Goal: Task Accomplishment & Management: Complete application form

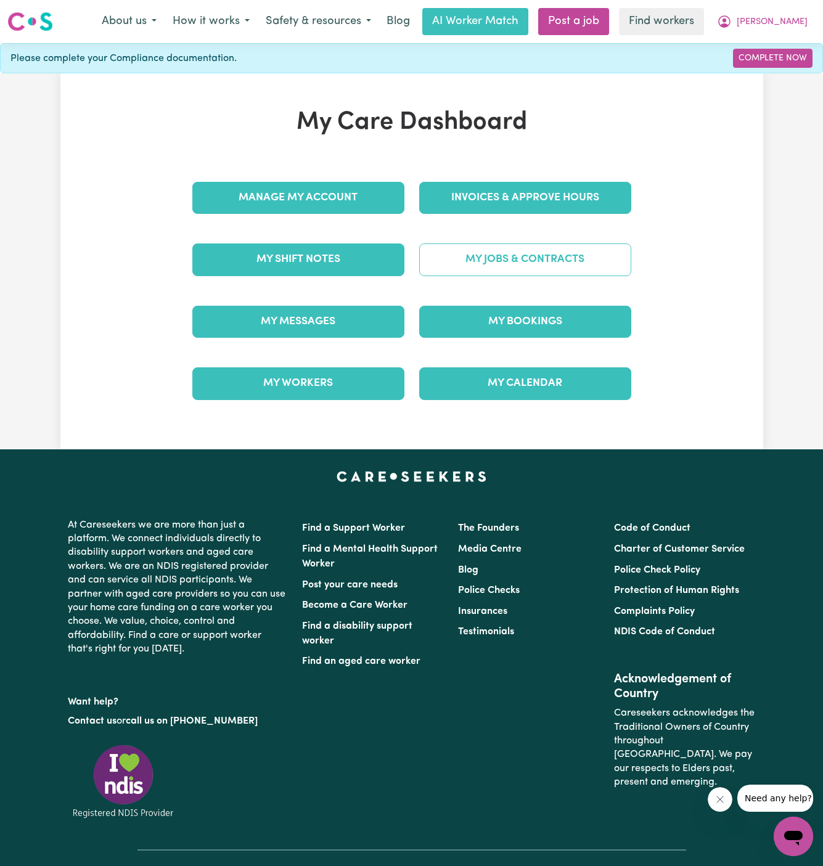
click at [539, 262] on link "My Jobs & Contracts" at bounding box center [525, 260] width 212 height 32
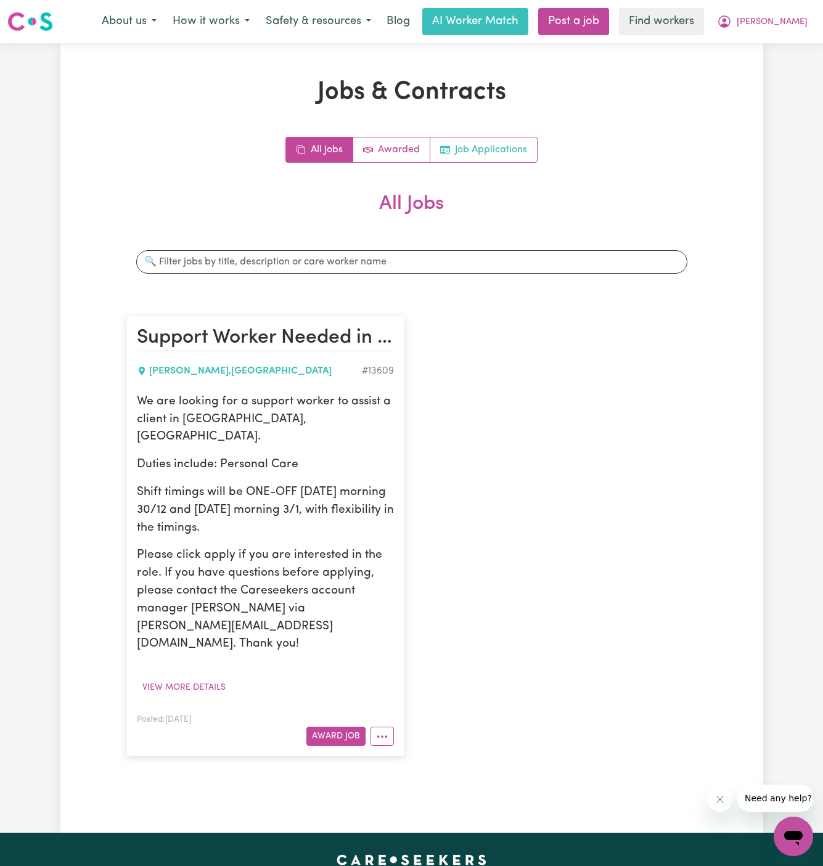
click at [491, 152] on link "Job Applications" at bounding box center [483, 149] width 107 height 25
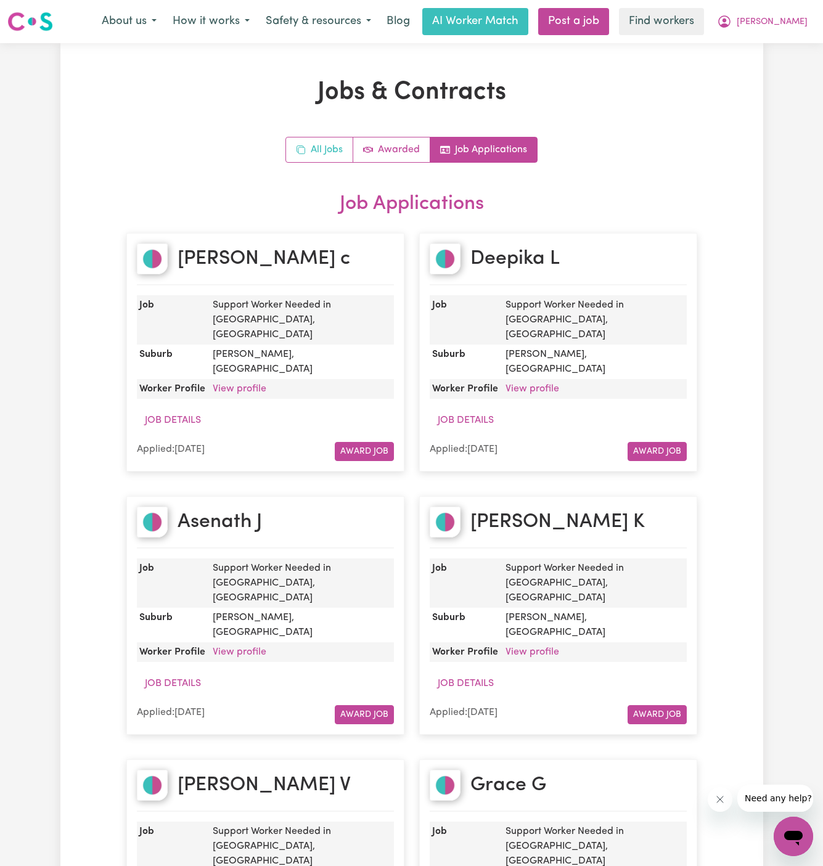
click at [335, 147] on link "All Jobs" at bounding box center [319, 149] width 67 height 25
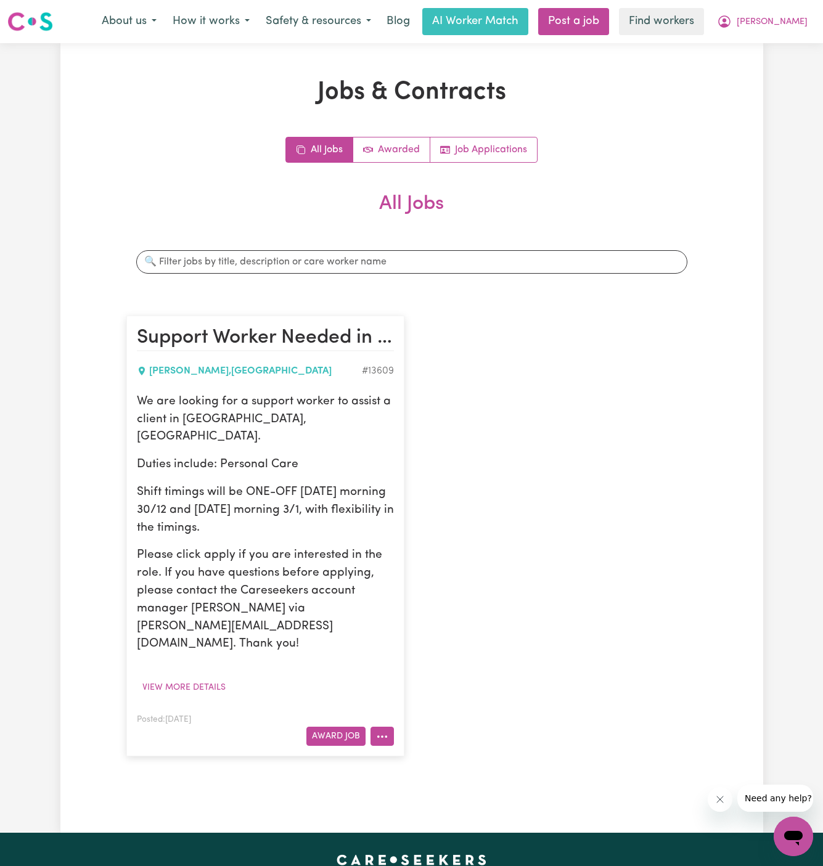
click at [385, 727] on button "More options" at bounding box center [382, 736] width 23 height 19
click at [435, 622] on link "Hide Job" at bounding box center [431, 634] width 120 height 25
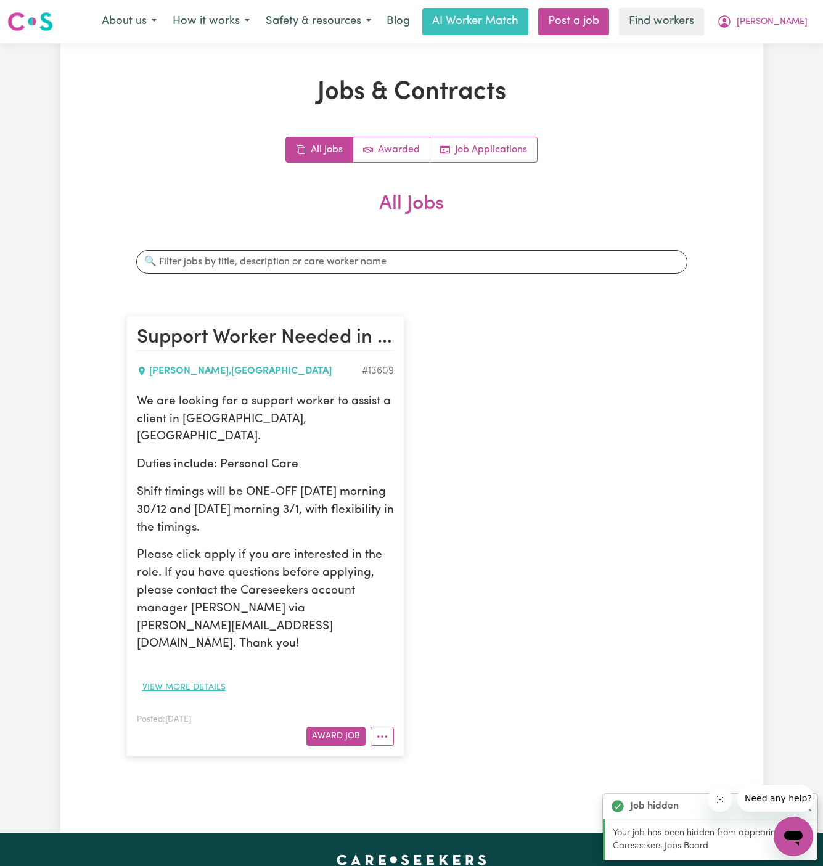
click at [189, 678] on button "View more details" at bounding box center [184, 687] width 94 height 19
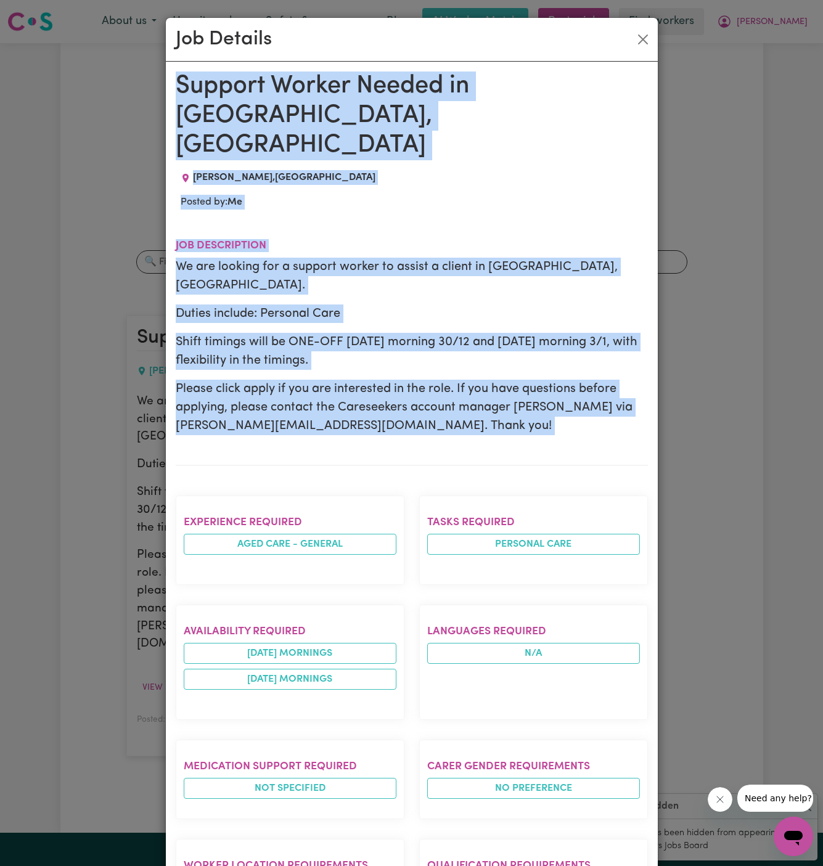
drag, startPoint x: 176, startPoint y: 84, endPoint x: 287, endPoint y: 867, distance: 790.2
click at [287, 866] on html "Menu About us How it works Safety & resources Blog AI Worker Match Post a job F…" at bounding box center [411, 681] width 823 height 1363
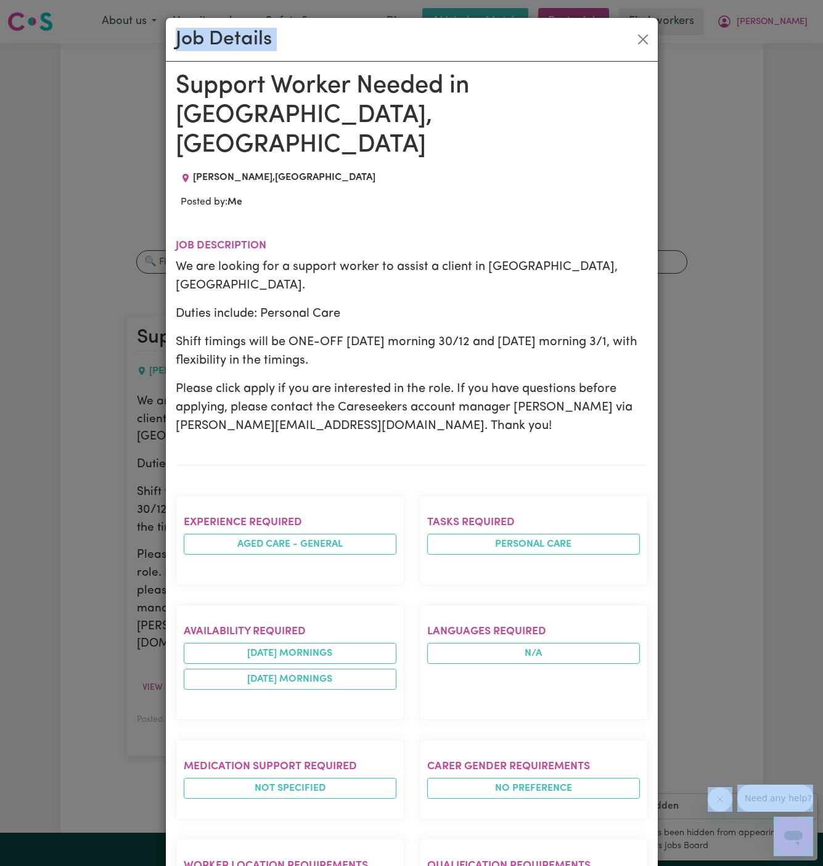
scroll to position [10, 0]
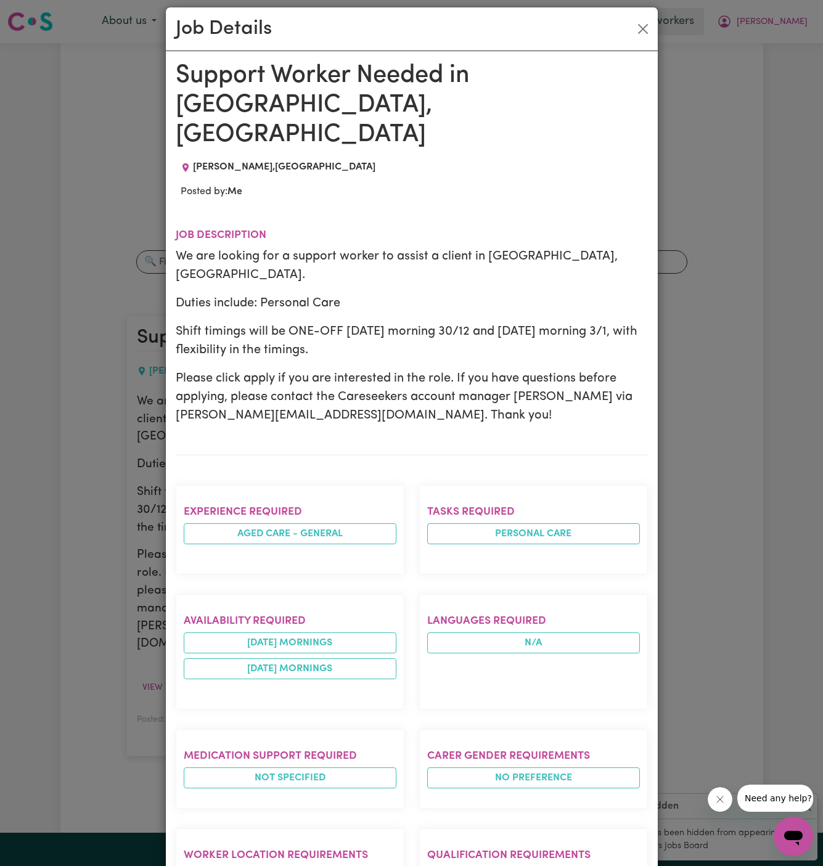
click at [346, 369] on p "Please click apply if you are interested in the role. If you have questions bef…" at bounding box center [412, 396] width 472 height 55
drag, startPoint x: 308, startPoint y: 295, endPoint x: 292, endPoint y: 269, distance: 30.7
click at [292, 269] on div "We are looking for a support worker to assist a client in Roseberry, NSW. Dutie…" at bounding box center [412, 336] width 472 height 178
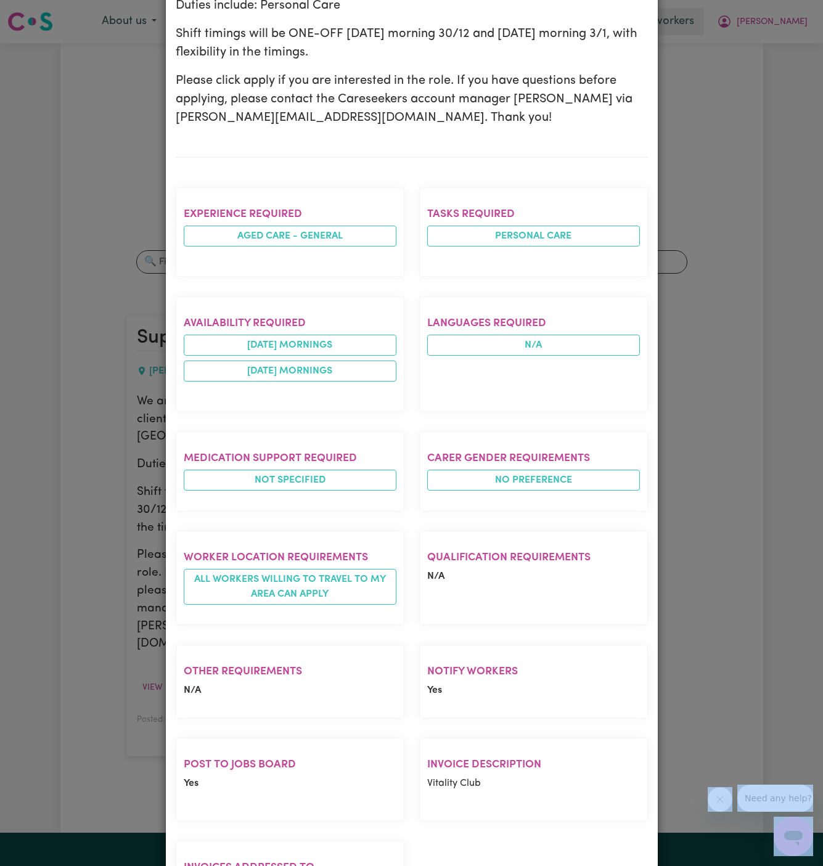
scroll to position [370, 0]
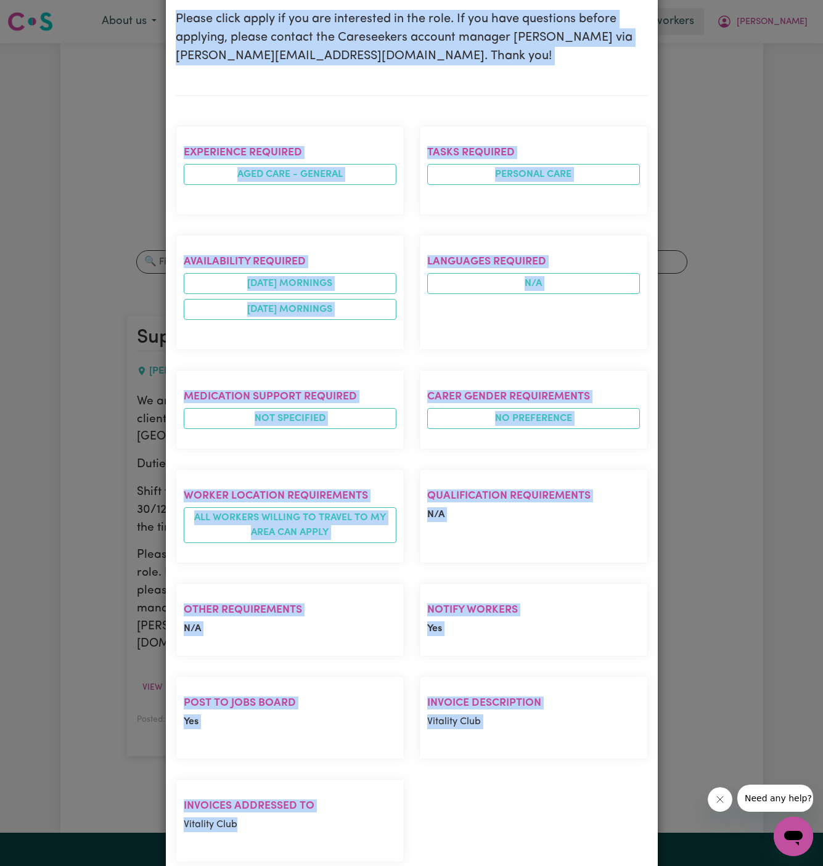
drag, startPoint x: 177, startPoint y: 74, endPoint x: 411, endPoint y: 762, distance: 726.8
click at [411, 762] on div "Support Worker Needed in Roseberry, NSW ROSEBERRY , New South Wales Posted by: …" at bounding box center [412, 297] width 472 height 1191
copy div "Support Worker Needed in Roseberry, NSW ROSEBERRY , New South Wales Posted by: …"
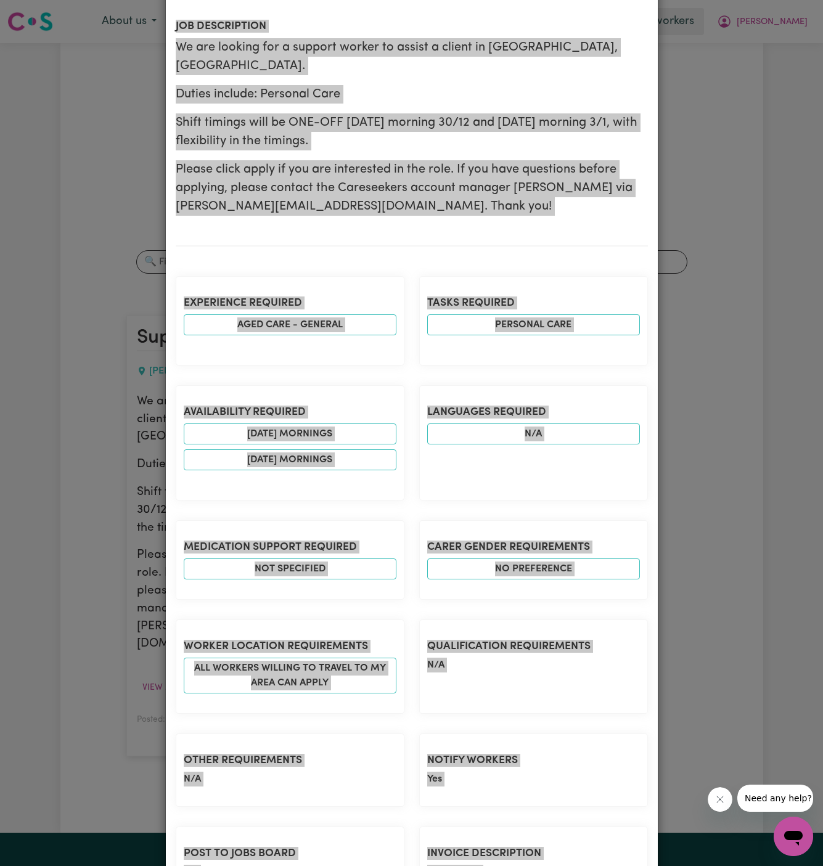
scroll to position [0, 0]
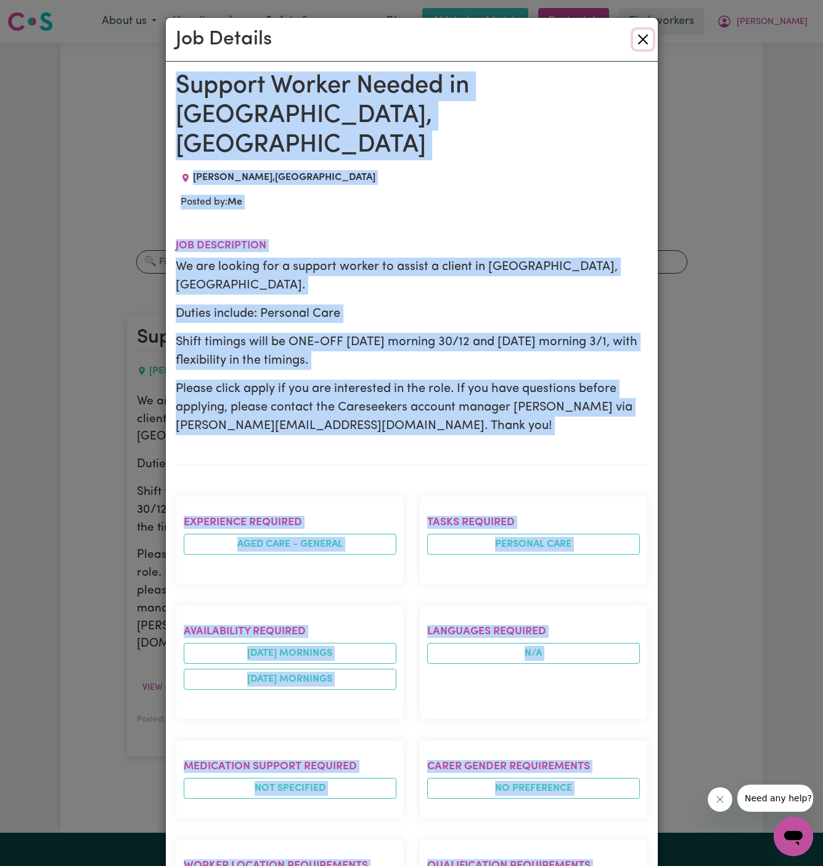
click at [642, 33] on button "Close" at bounding box center [643, 40] width 20 height 20
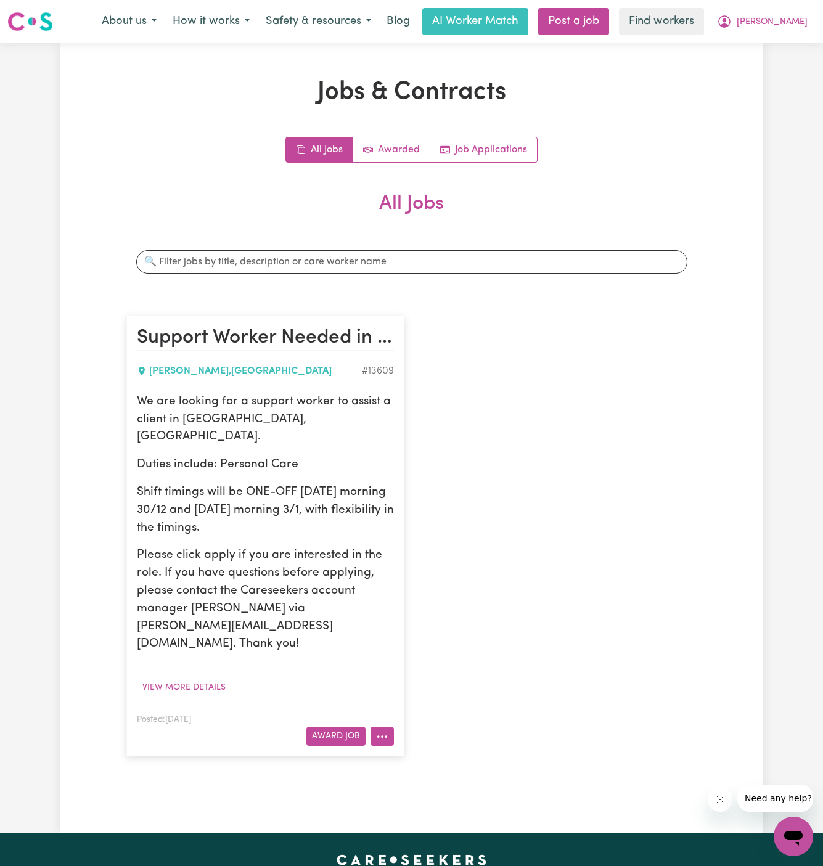
click at [391, 727] on button "More options" at bounding box center [382, 736] width 23 height 19
click at [440, 622] on link "Hide Job" at bounding box center [431, 634] width 120 height 25
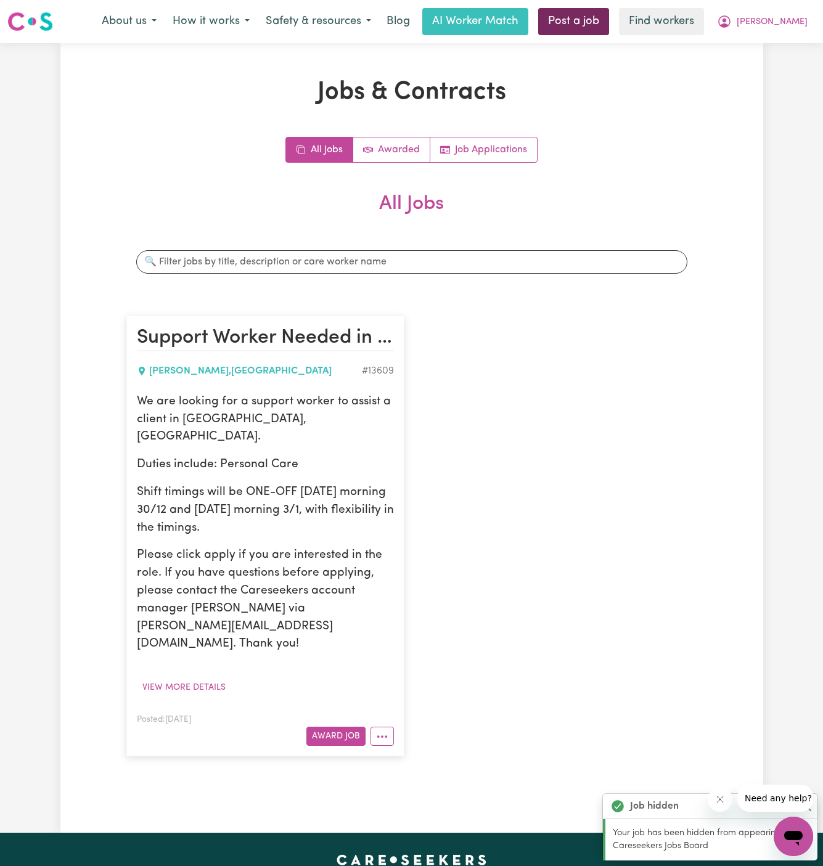
click at [609, 20] on link "Post a job" at bounding box center [573, 21] width 71 height 27
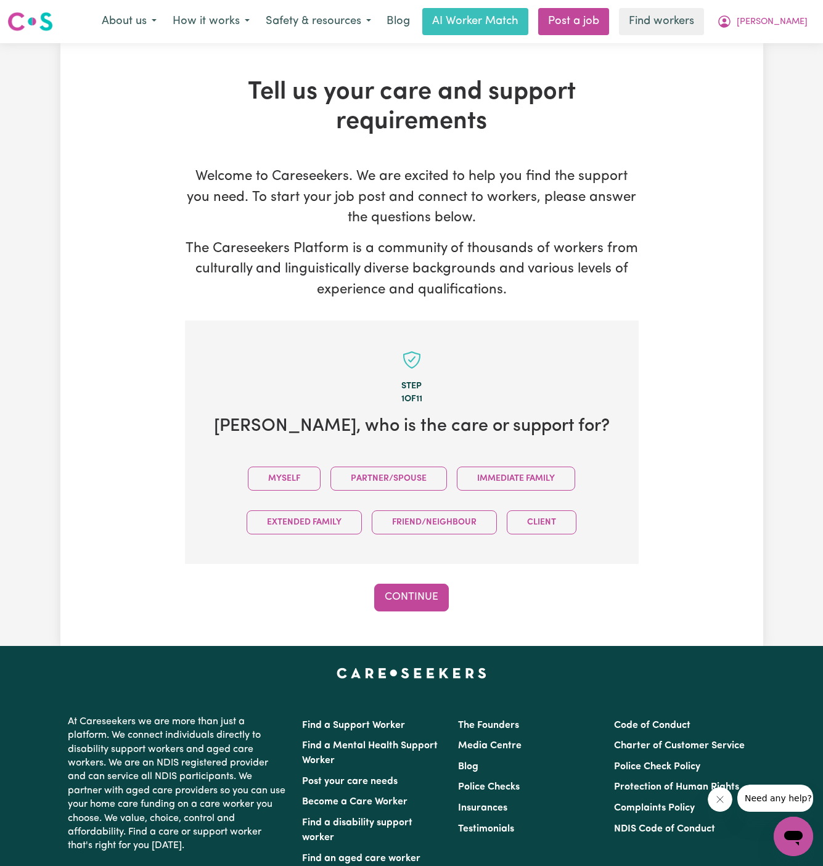
click at [296, 464] on div "Myself Partner/Spouse Immediate Family Extended Family Friend/Neighbour Client" at bounding box center [412, 501] width 414 height 88
click at [295, 480] on button "Myself" at bounding box center [284, 479] width 73 height 24
click at [402, 600] on button "Continue" at bounding box center [411, 597] width 75 height 27
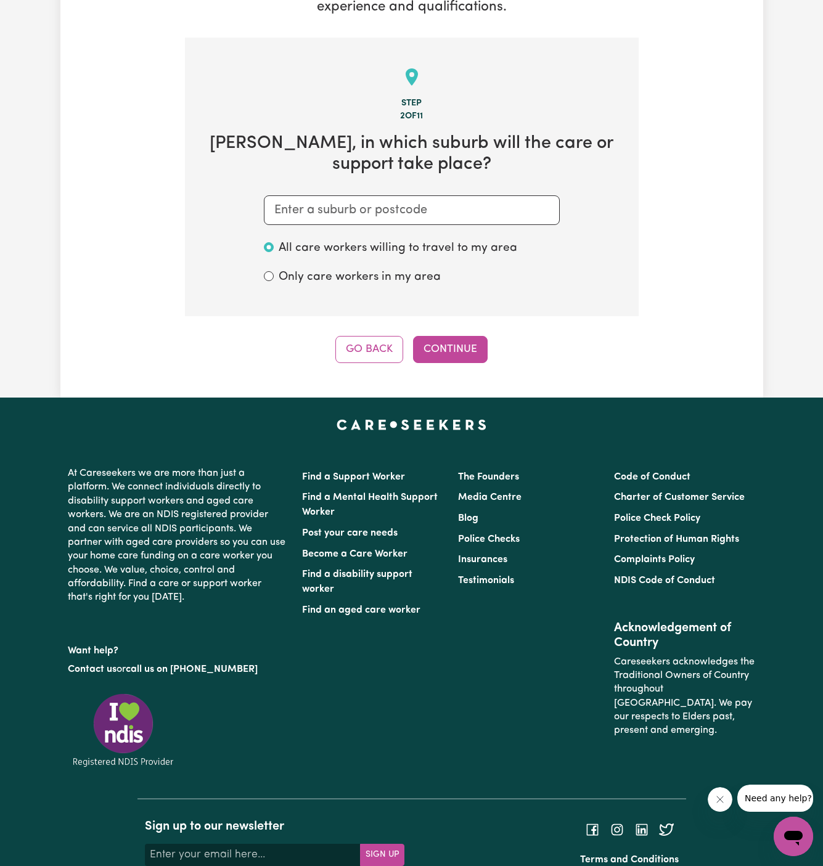
scroll to position [320, 0]
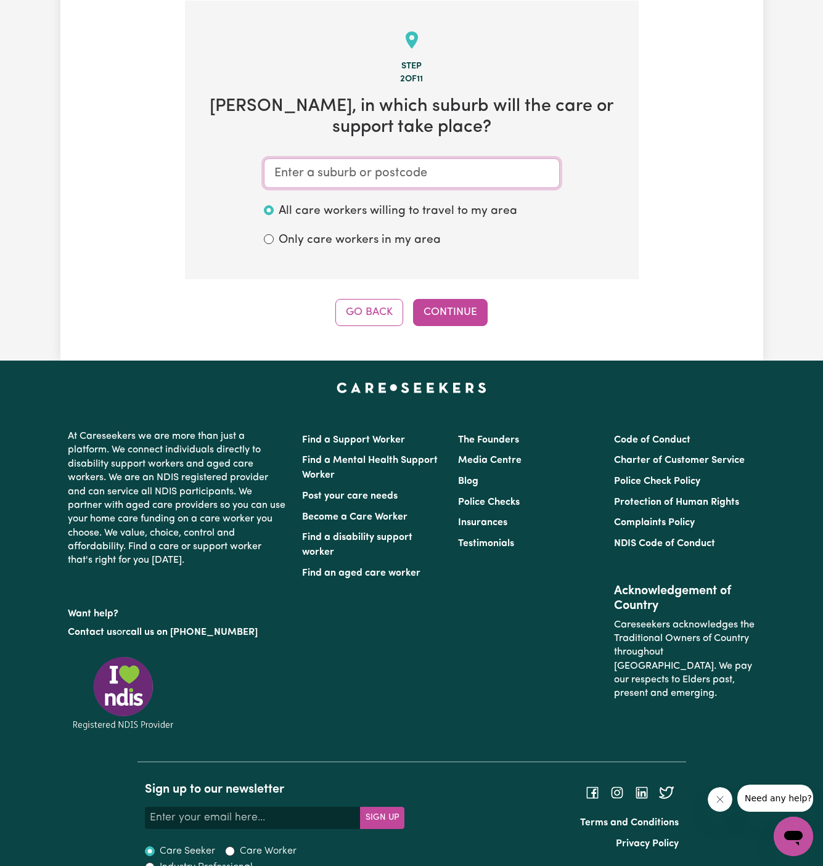
click at [414, 182] on input "text" at bounding box center [412, 173] width 296 height 30
type input "rose"
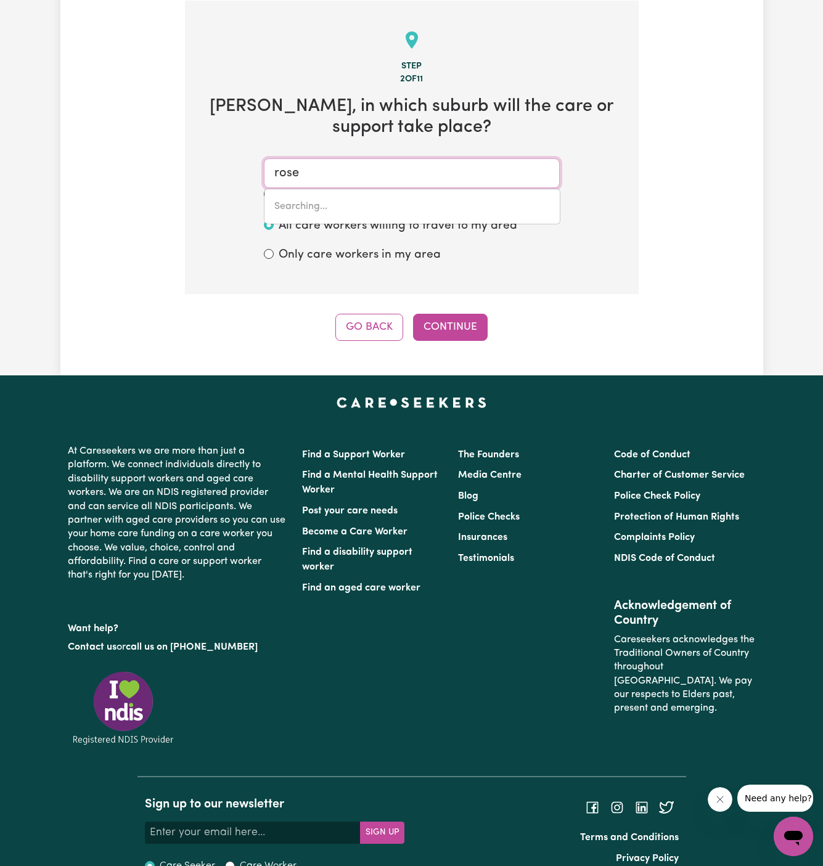
type input "rose BAY, New South Wales, 2029"
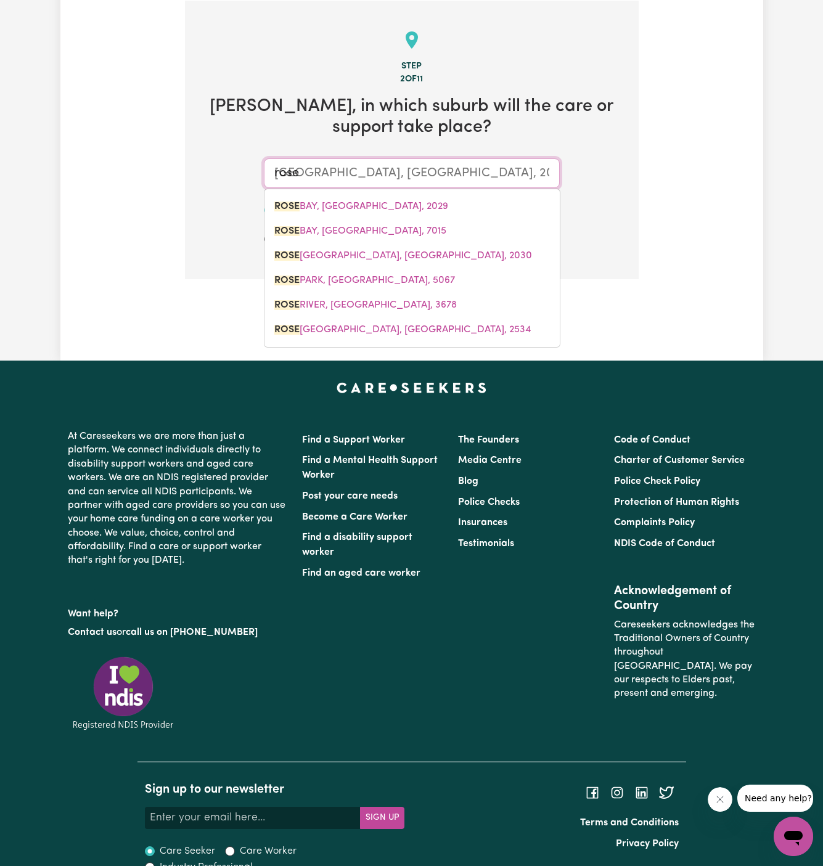
type input "roseb"
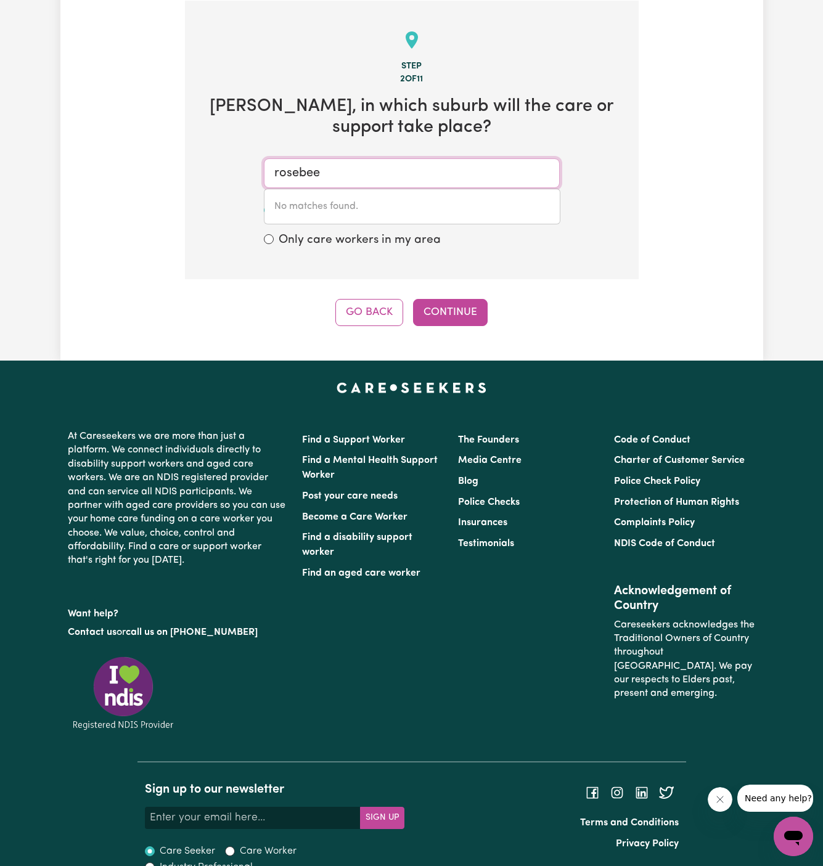
type input "rosebe"
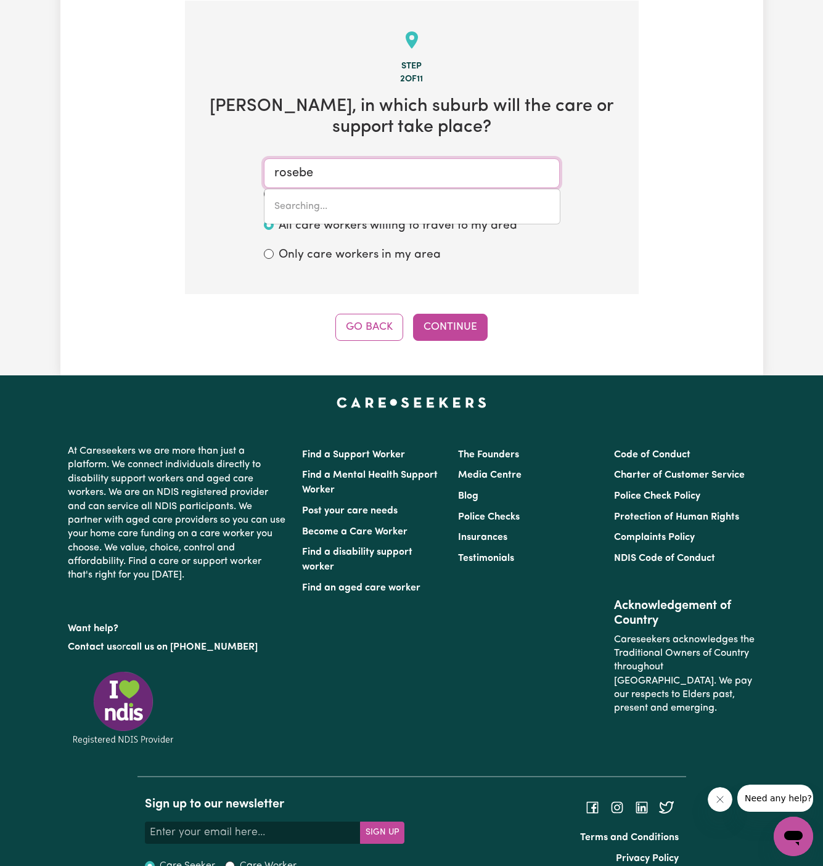
type input "rosebeRG, New South Wales, 2793"
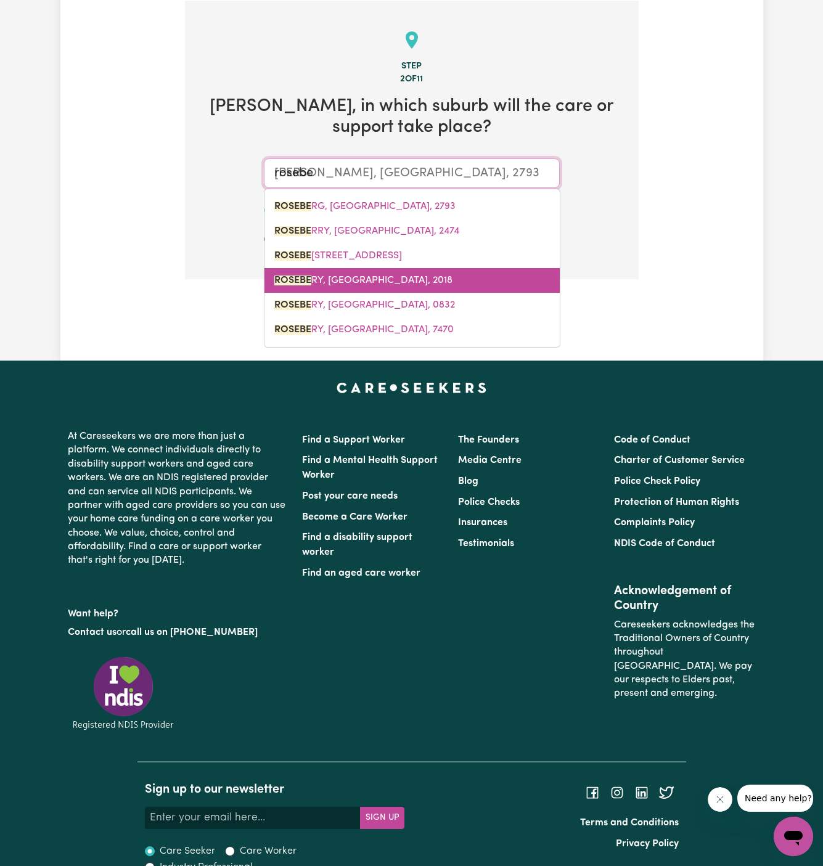
click at [435, 276] on link "ROSEBE RY, New South Wales, 2018" at bounding box center [411, 280] width 295 height 25
type input "ROSEBERY, New South Wales, 2018"
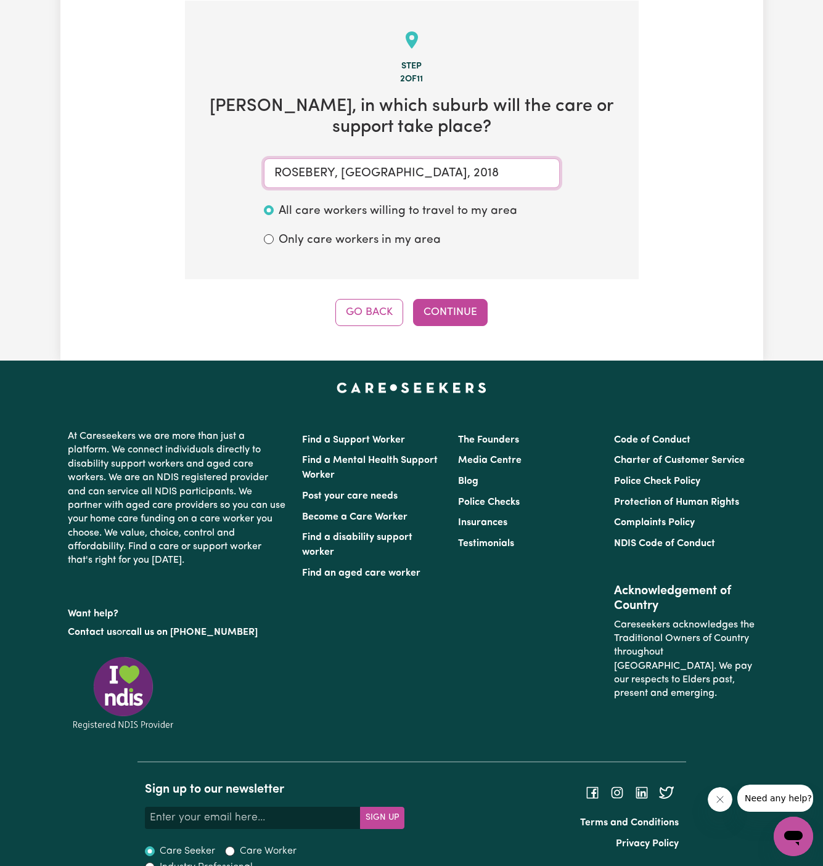
type input "ROSEBERY, New South Wales, 2018"
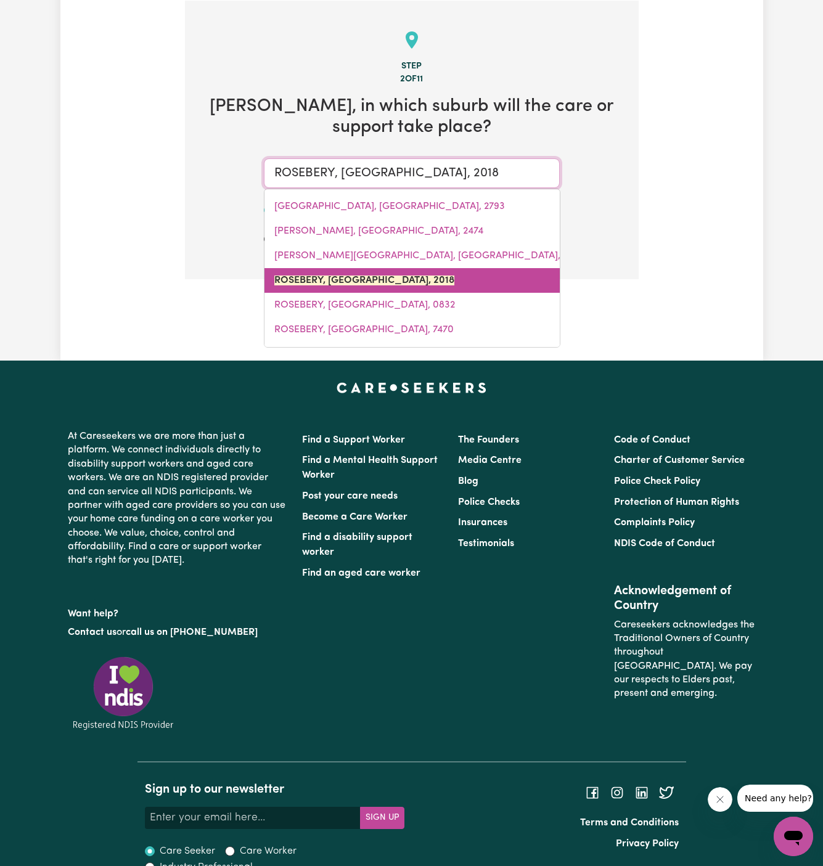
click at [388, 277] on mark "ROSEBERY, New South Wales, 2018" at bounding box center [364, 281] width 180 height 10
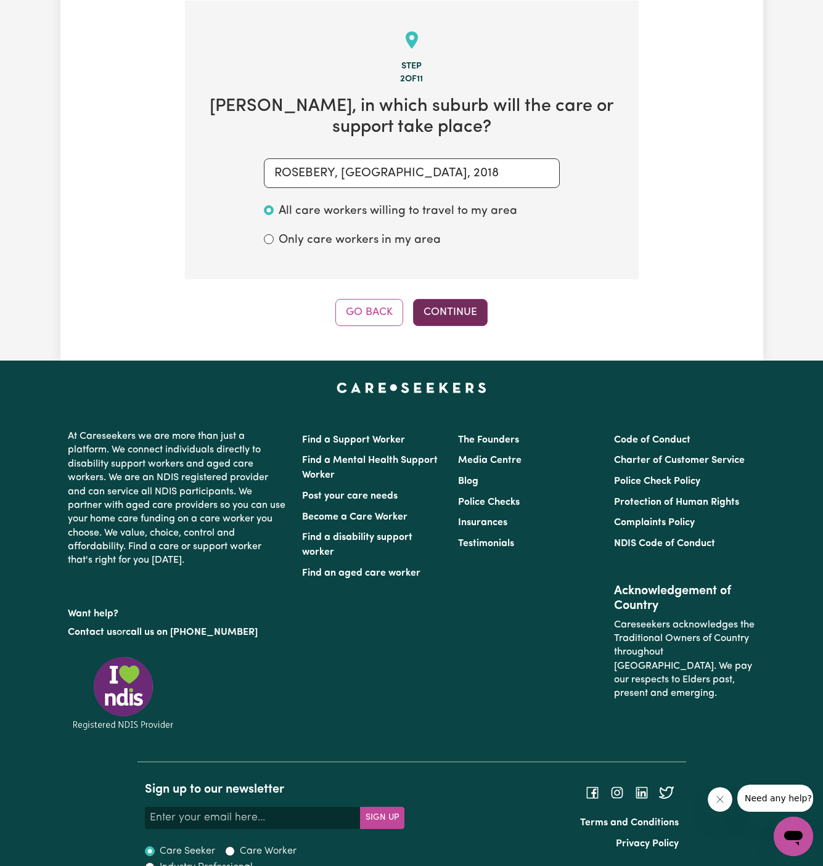
click at [456, 317] on button "Continue" at bounding box center [450, 312] width 75 height 27
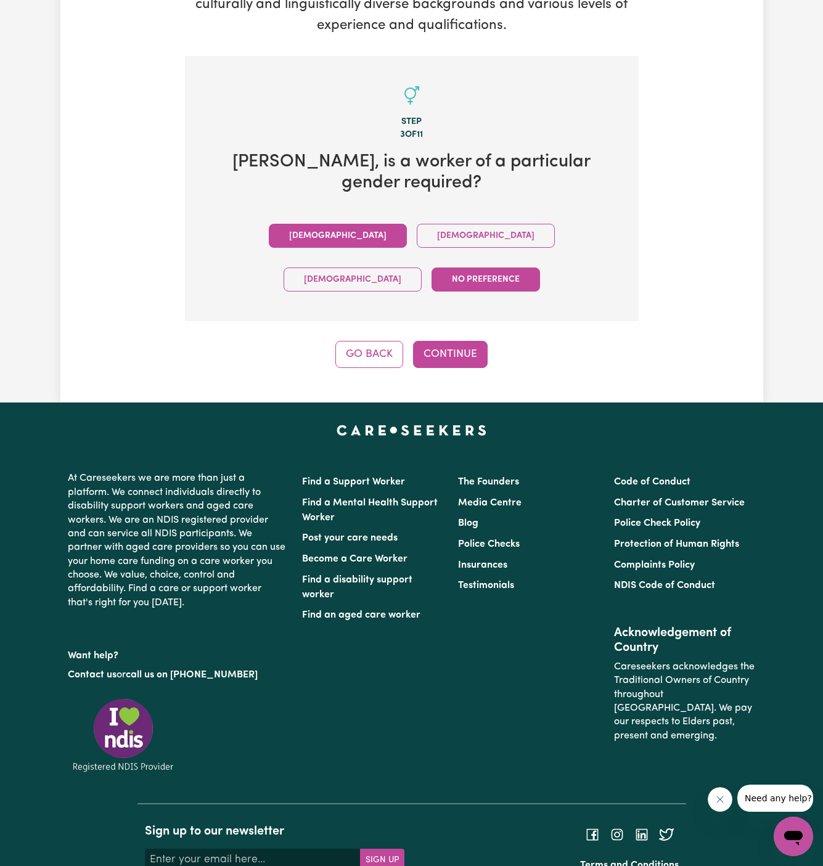
click at [269, 224] on button "Male" at bounding box center [338, 236] width 138 height 24
click at [467, 341] on button "Continue" at bounding box center [450, 354] width 75 height 27
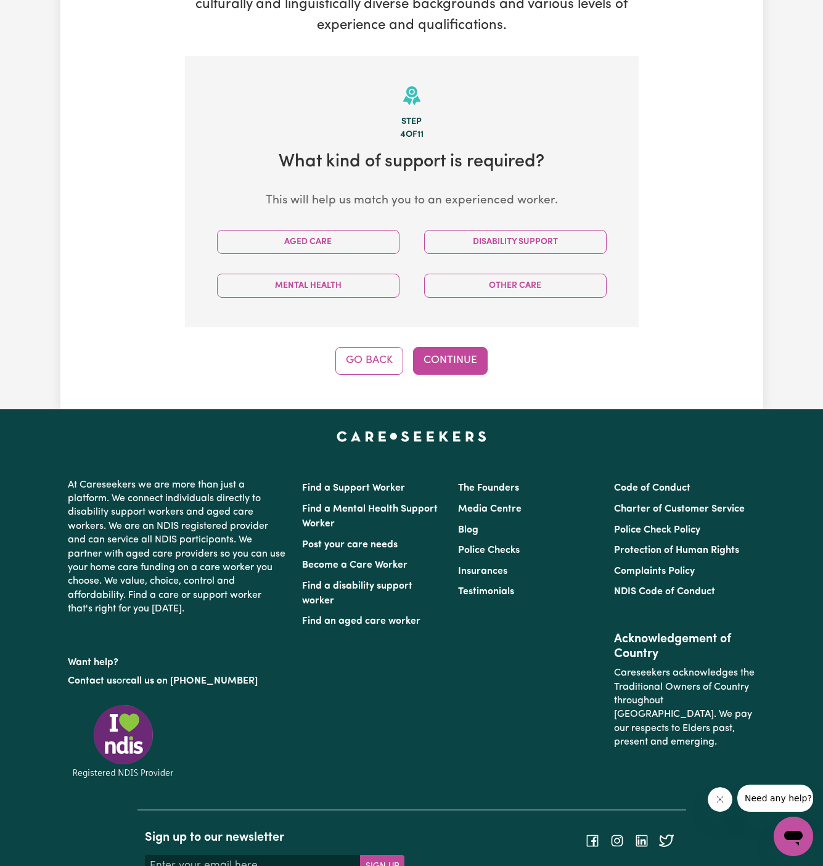
scroll to position [320, 0]
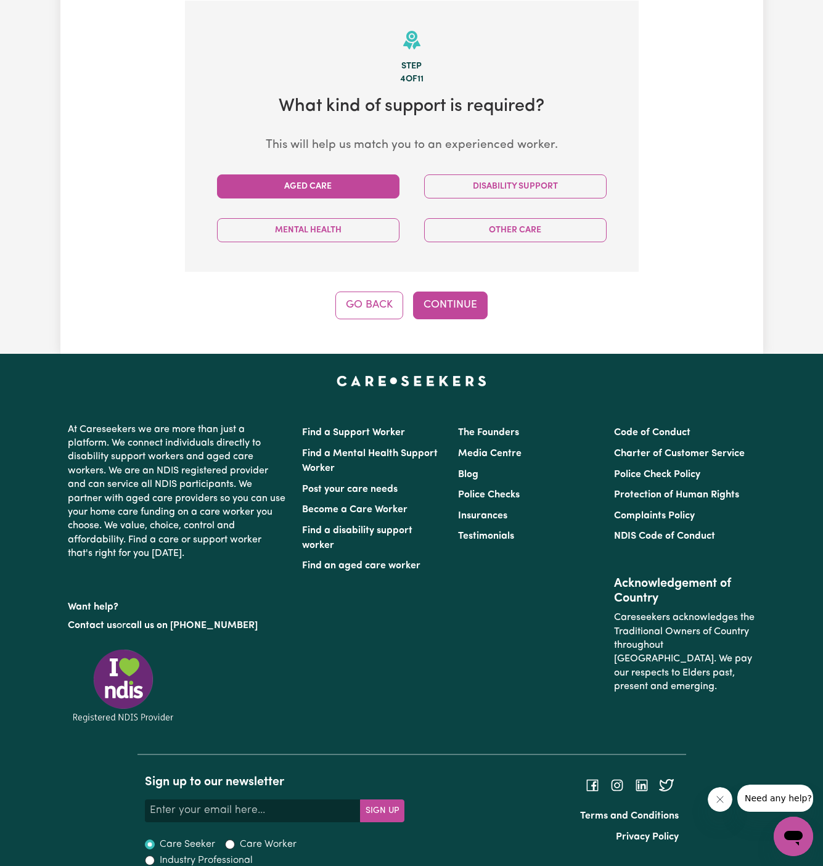
click at [357, 196] on button "Aged Care" at bounding box center [308, 186] width 182 height 24
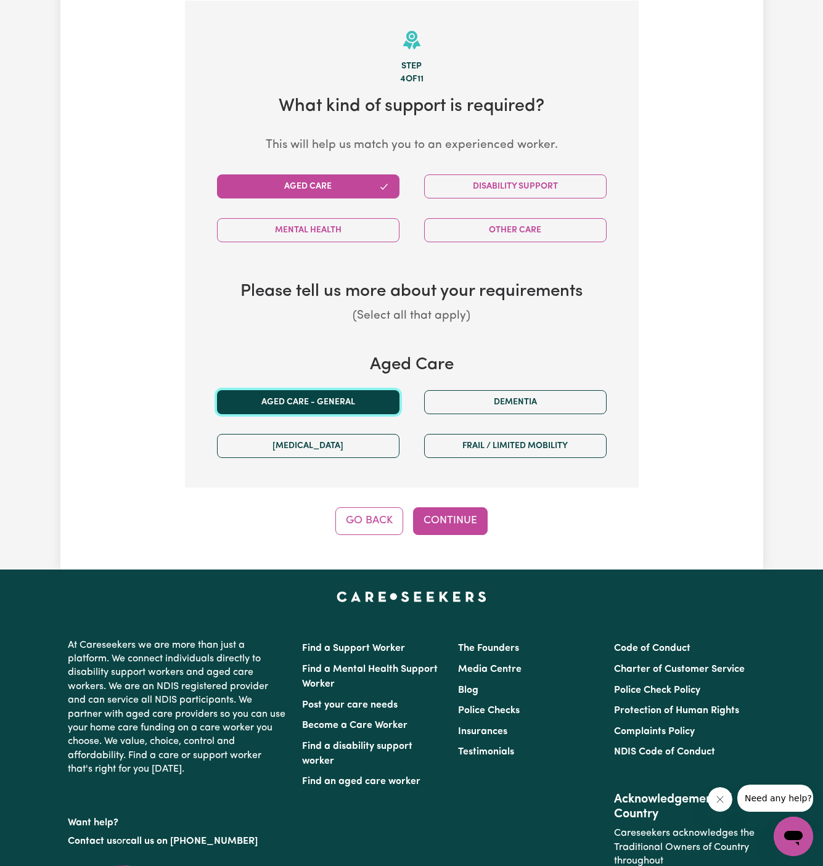
click at [335, 390] on button "Aged care - General" at bounding box center [308, 402] width 182 height 24
click at [492, 536] on div "Tell us your care and support requirements Welcome to Careseekers. We are excit…" at bounding box center [411, 146] width 703 height 846
click at [469, 527] on button "Continue" at bounding box center [450, 520] width 75 height 27
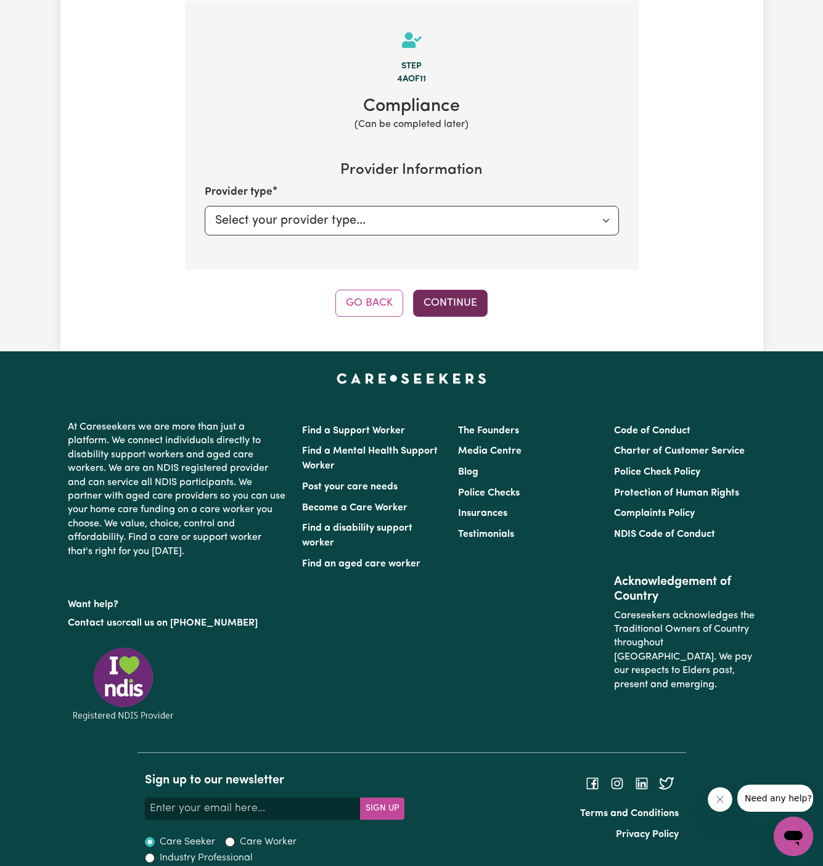
click at [448, 306] on button "Continue" at bounding box center [450, 303] width 75 height 27
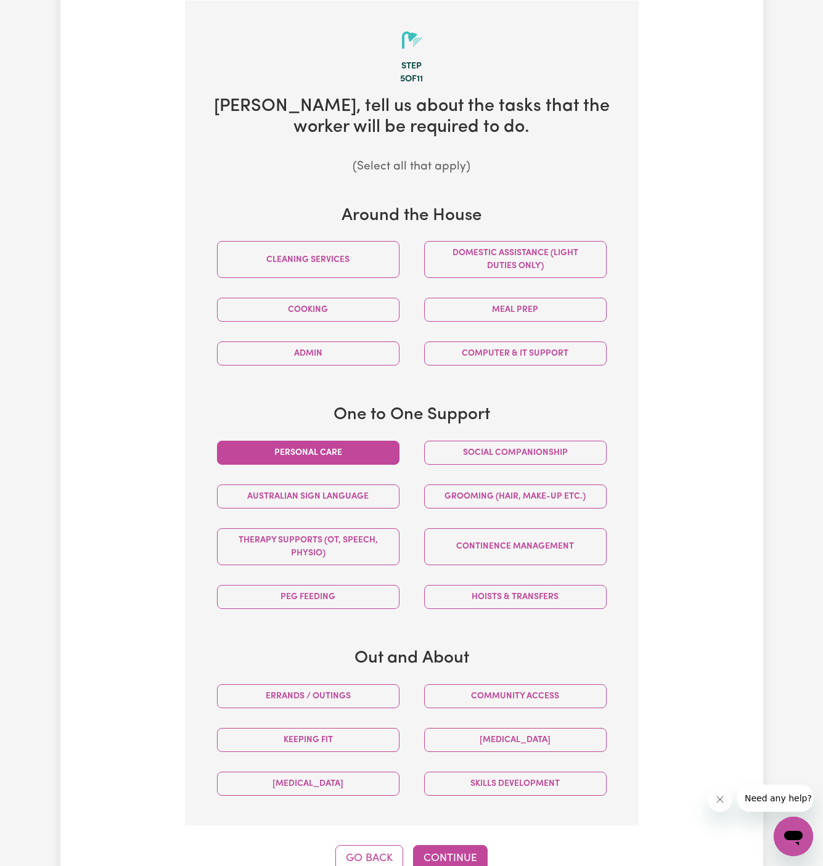
click at [352, 448] on button "Personal care" at bounding box center [308, 453] width 182 height 24
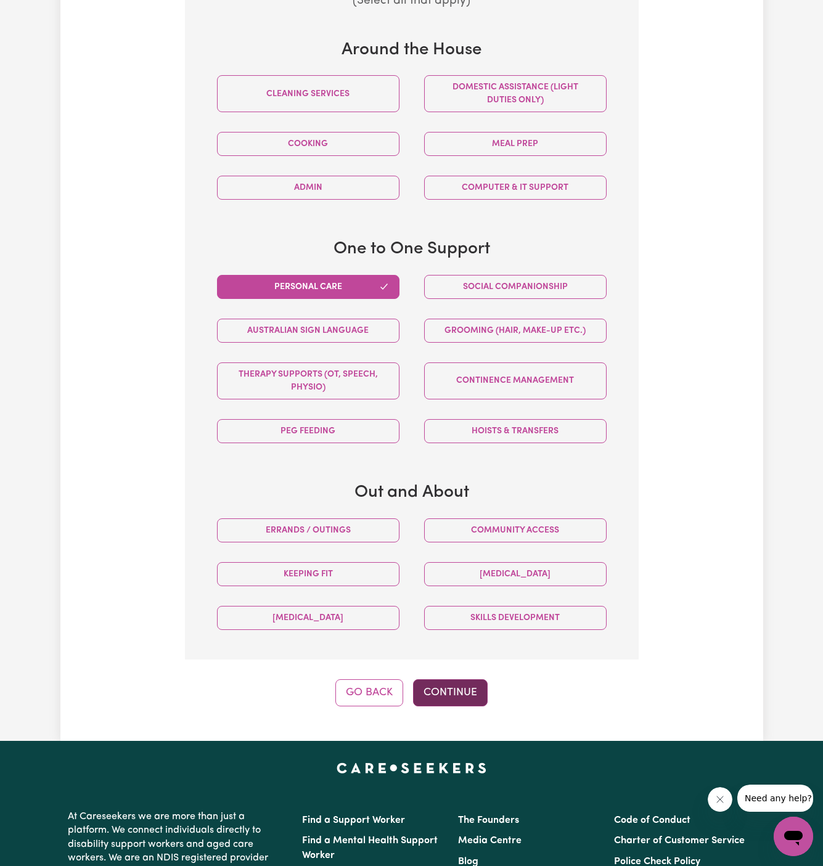
click at [451, 686] on button "Continue" at bounding box center [450, 692] width 75 height 27
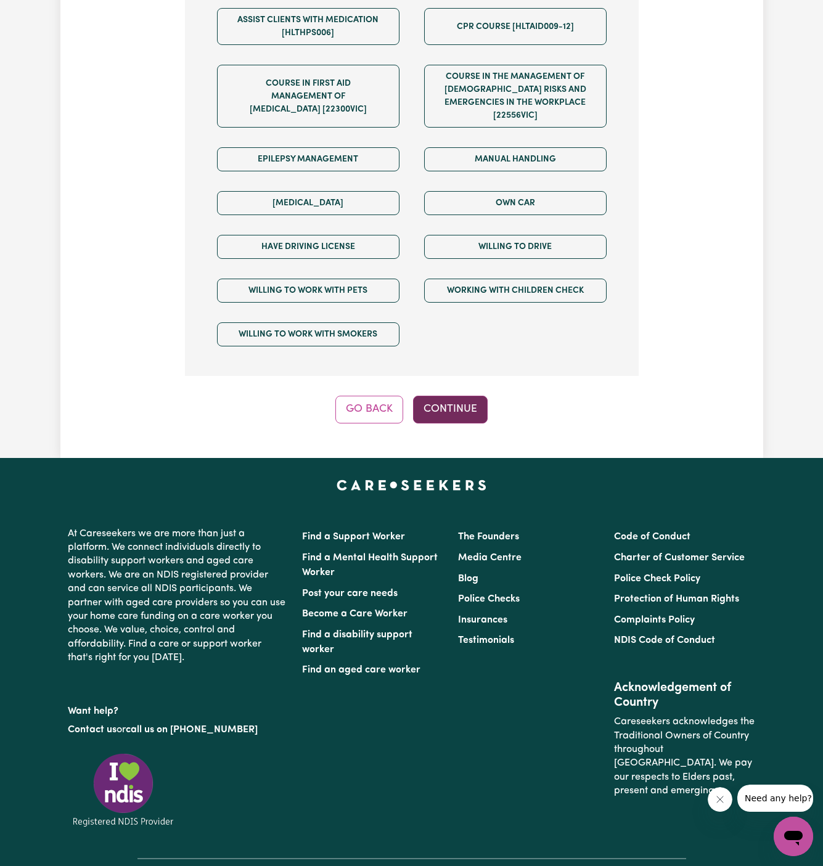
click at [446, 396] on button "Continue" at bounding box center [450, 409] width 75 height 27
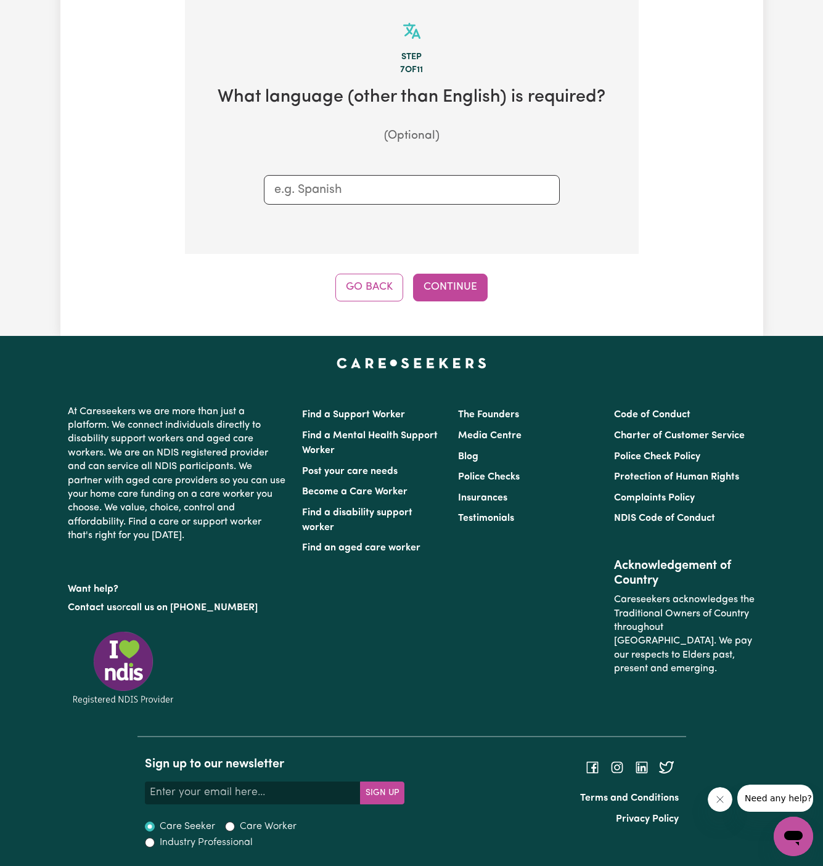
scroll to position [320, 0]
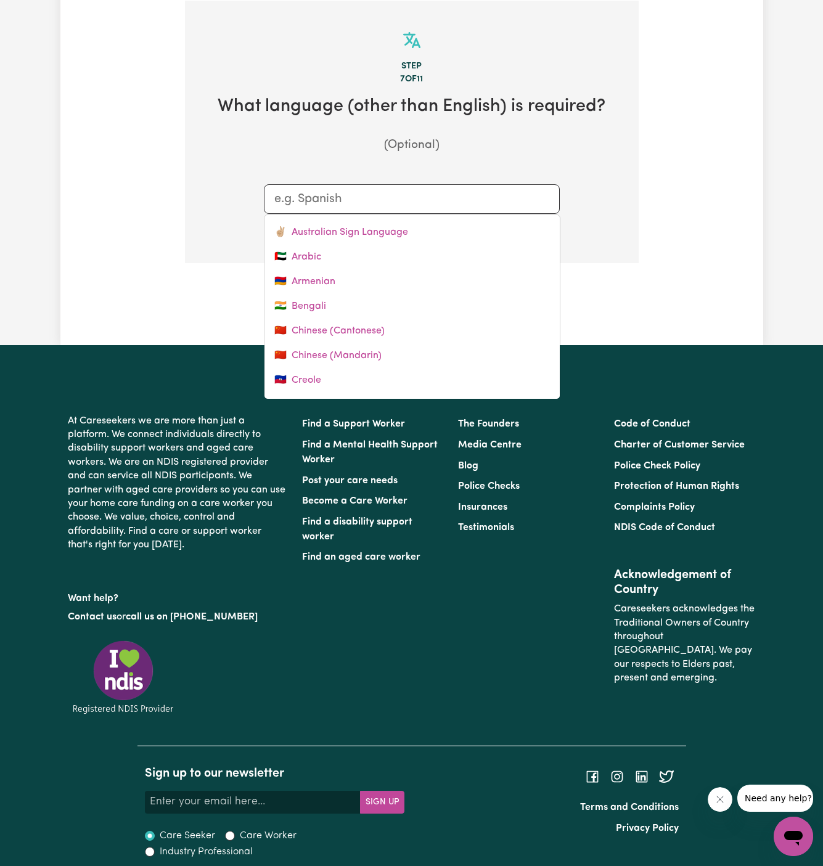
click at [405, 206] on input "text" at bounding box center [411, 199] width 275 height 18
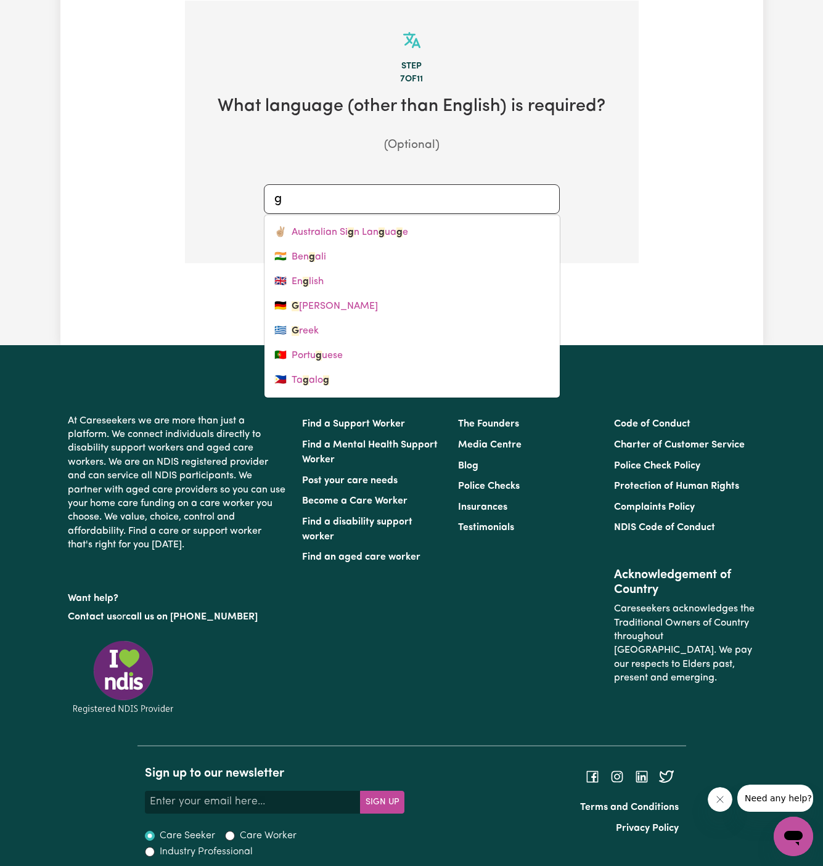
type input "gr"
type input "greek"
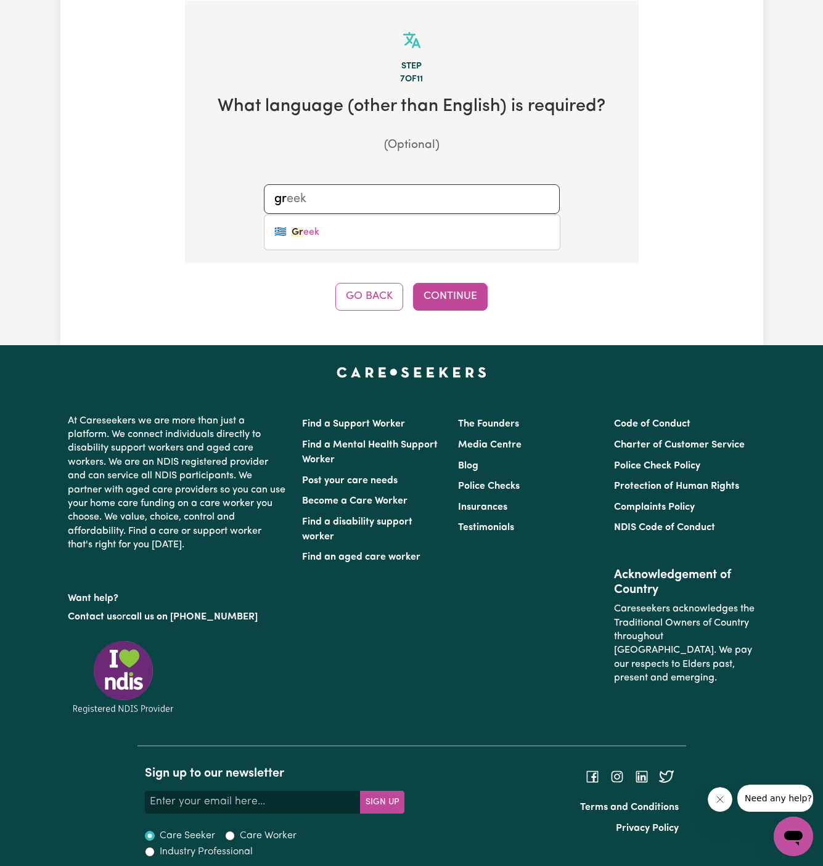
type input "gre"
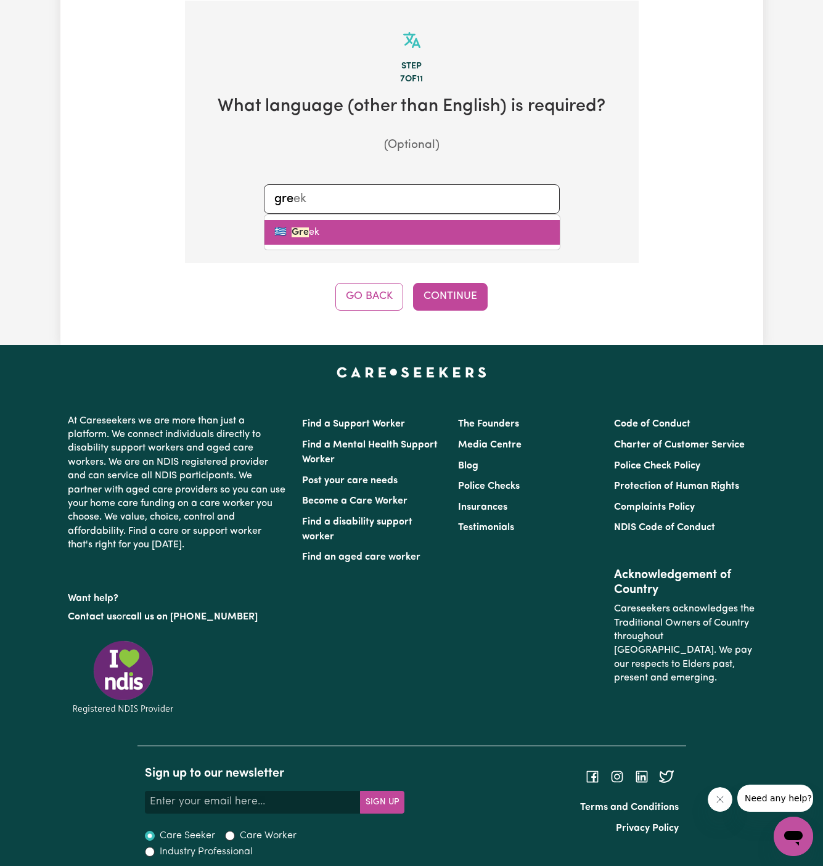
click at [432, 229] on link "🇬🇷 Gre ek" at bounding box center [411, 232] width 295 height 25
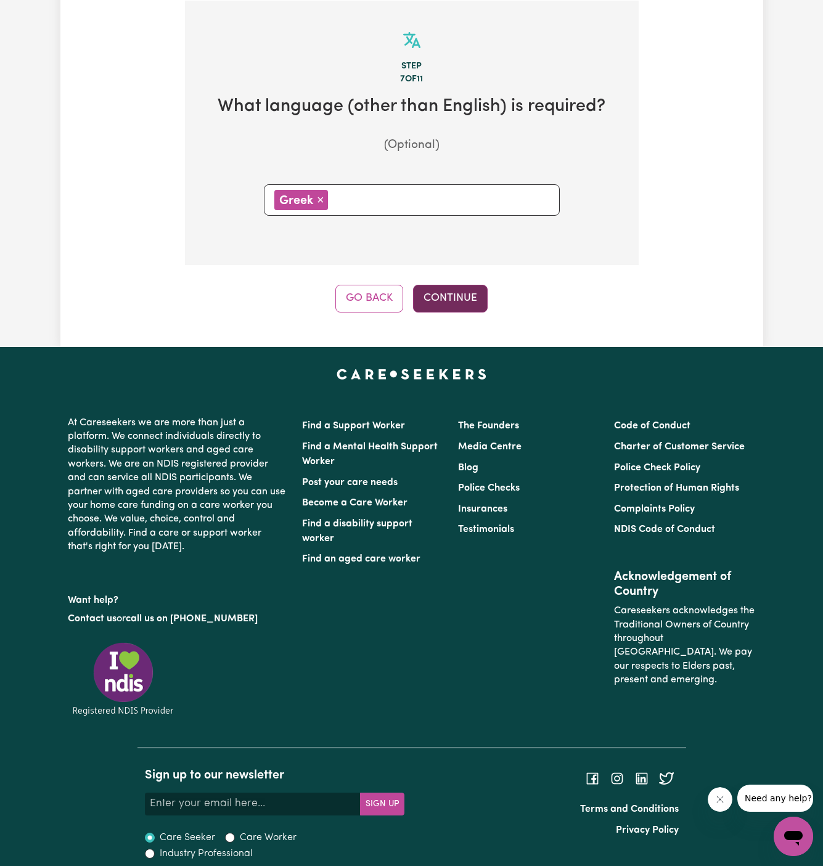
click at [459, 293] on button "Continue" at bounding box center [450, 298] width 75 height 27
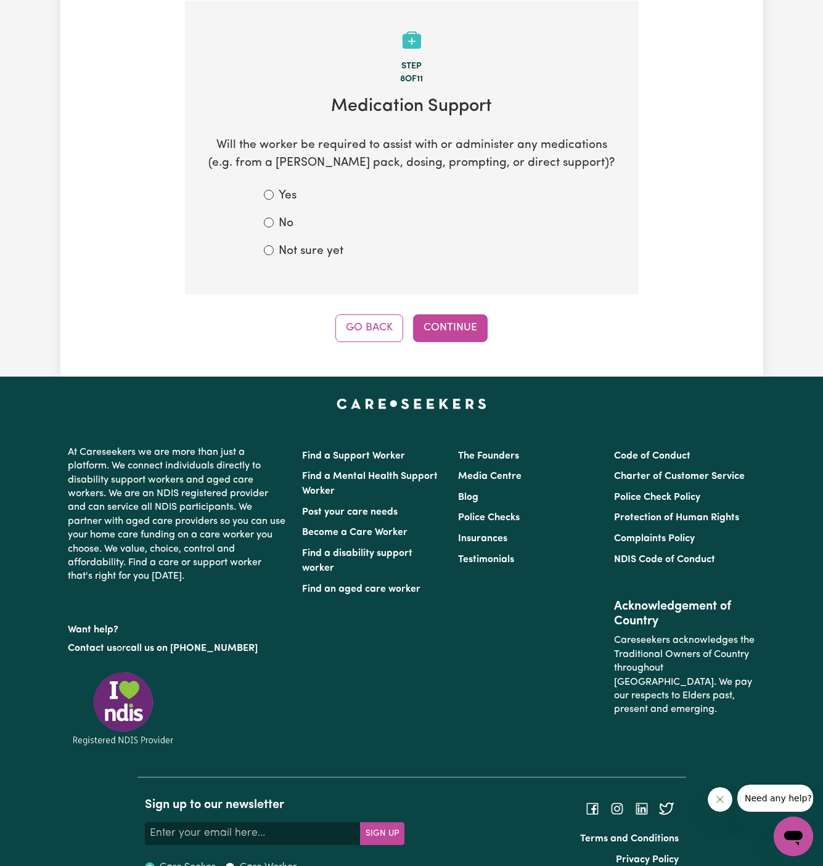
click at [322, 251] on label "Not sure yet" at bounding box center [311, 252] width 65 height 18
click at [274, 251] on input "Not sure yet" at bounding box center [269, 250] width 10 height 10
radio input "true"
click at [443, 338] on button "Continue" at bounding box center [450, 327] width 75 height 27
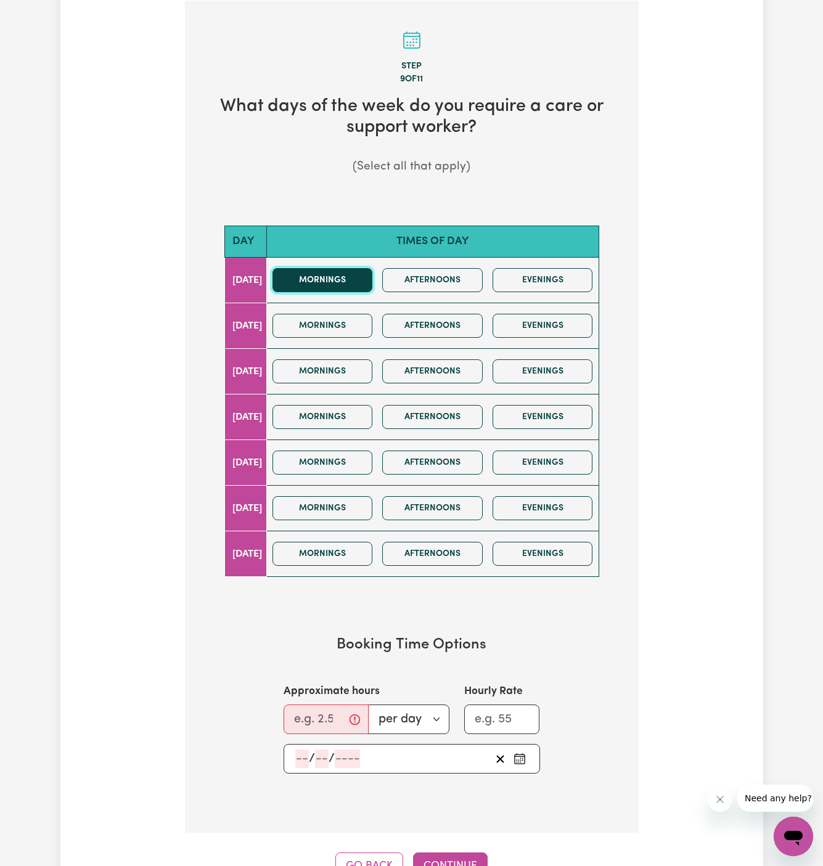
click at [353, 285] on button "Mornings" at bounding box center [323, 280] width 100 height 24
click at [347, 467] on button "Mornings" at bounding box center [323, 463] width 100 height 24
click at [298, 707] on input "Approximate hours" at bounding box center [326, 720] width 85 height 30
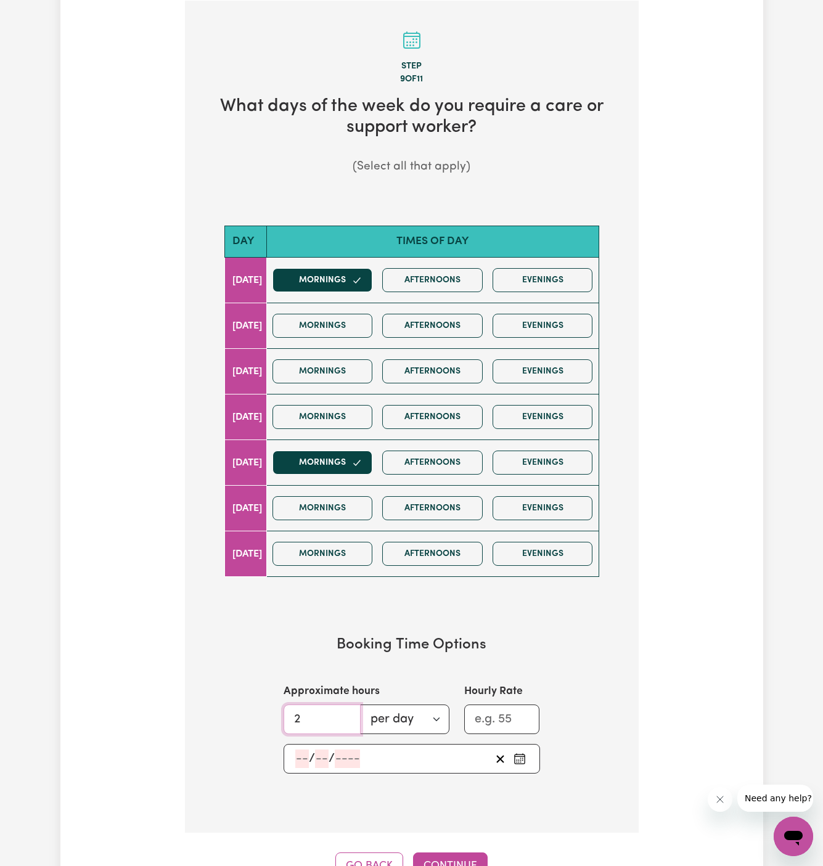
type input "2"
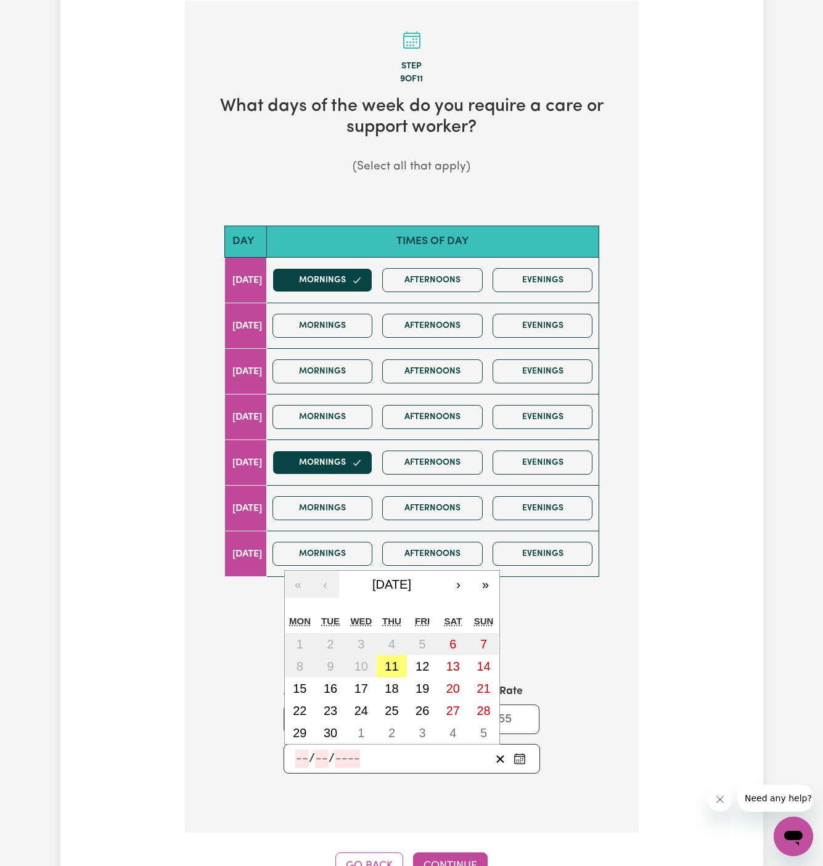
click at [300, 752] on input "number" at bounding box center [302, 759] width 14 height 18
click at [422, 666] on abbr "12" at bounding box center [423, 667] width 14 height 14
type input "2025-09-12"
type input "12"
type input "9"
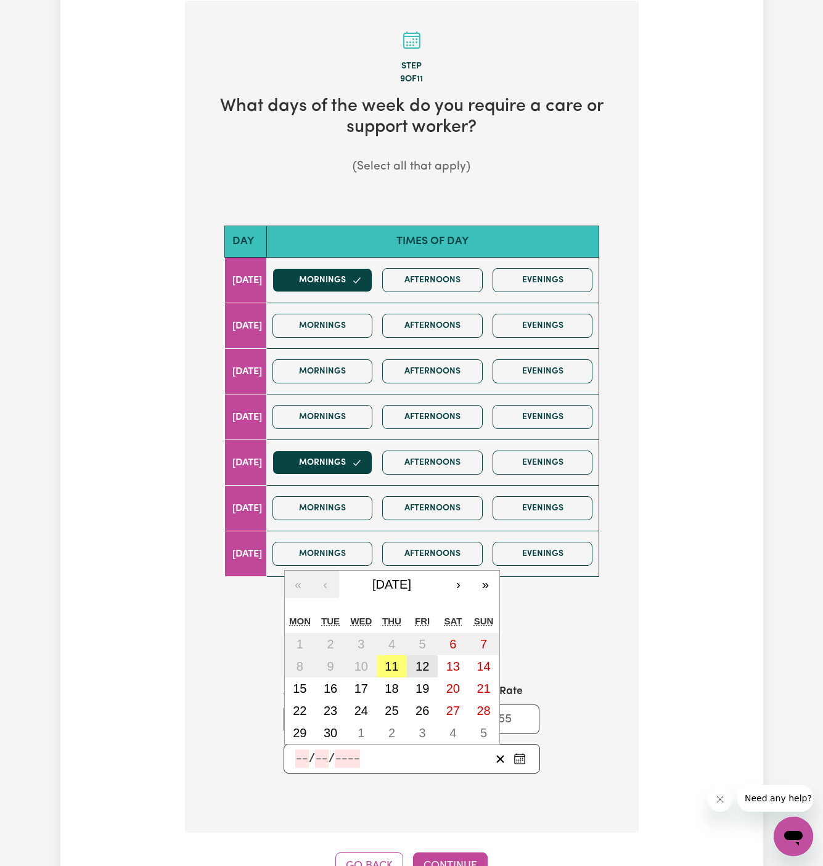
type input "2025"
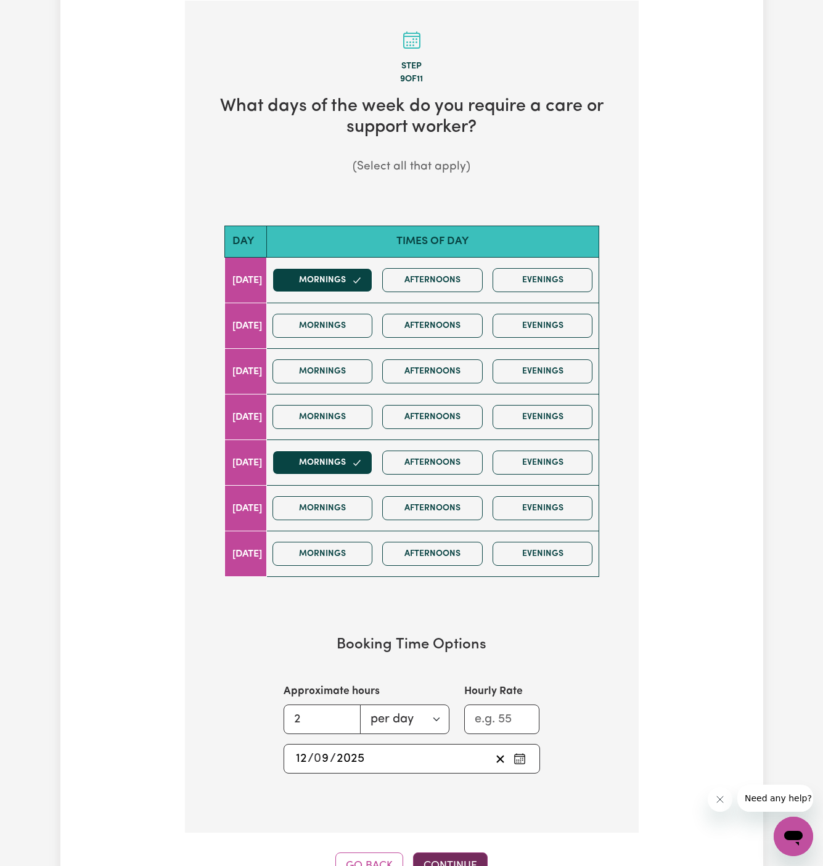
click at [460, 859] on button "Continue" at bounding box center [450, 866] width 75 height 27
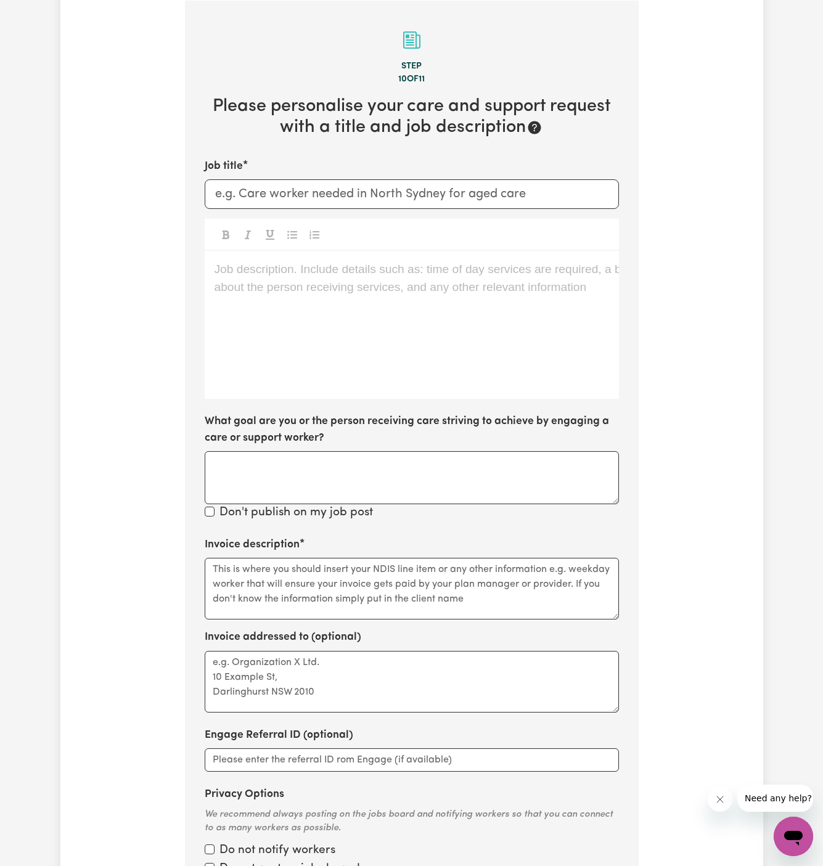
click at [359, 313] on div "Job description. Include details such as: time of day services are required, a …" at bounding box center [412, 325] width 414 height 148
click at [409, 385] on div "Job description. Include details such as: time of day services are required, a …" at bounding box center [412, 325] width 414 height 148
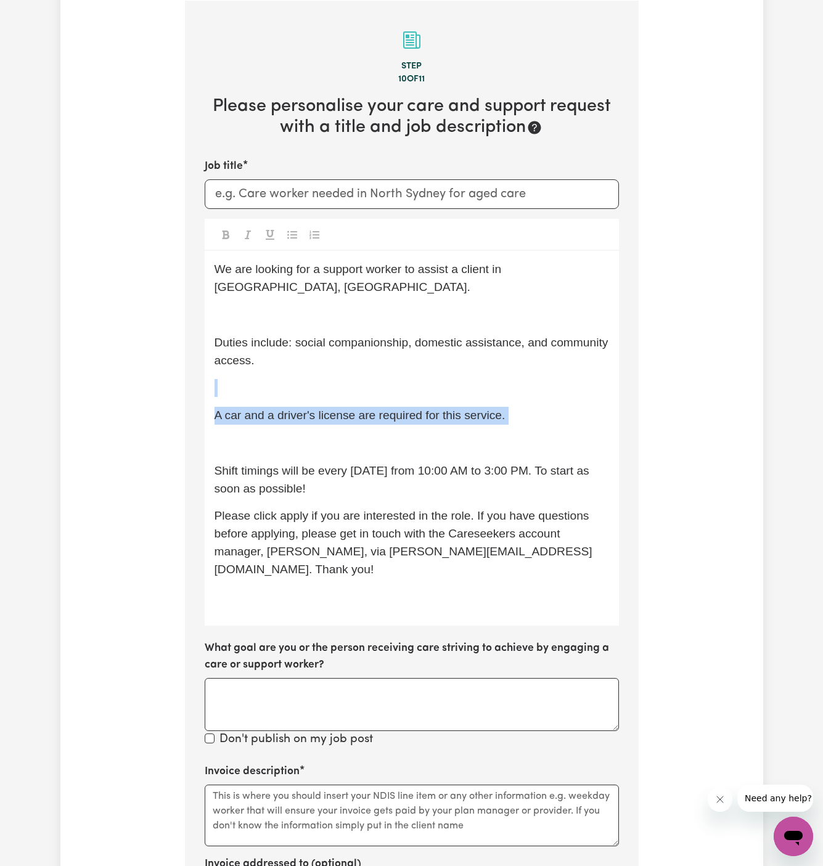
drag, startPoint x: 281, startPoint y: 420, endPoint x: 240, endPoint y: 367, distance: 67.2
click at [240, 367] on div "We are looking for a support worker to assist a client in Penrith, NSW. ﻿ Dutie…" at bounding box center [412, 438] width 414 height 375
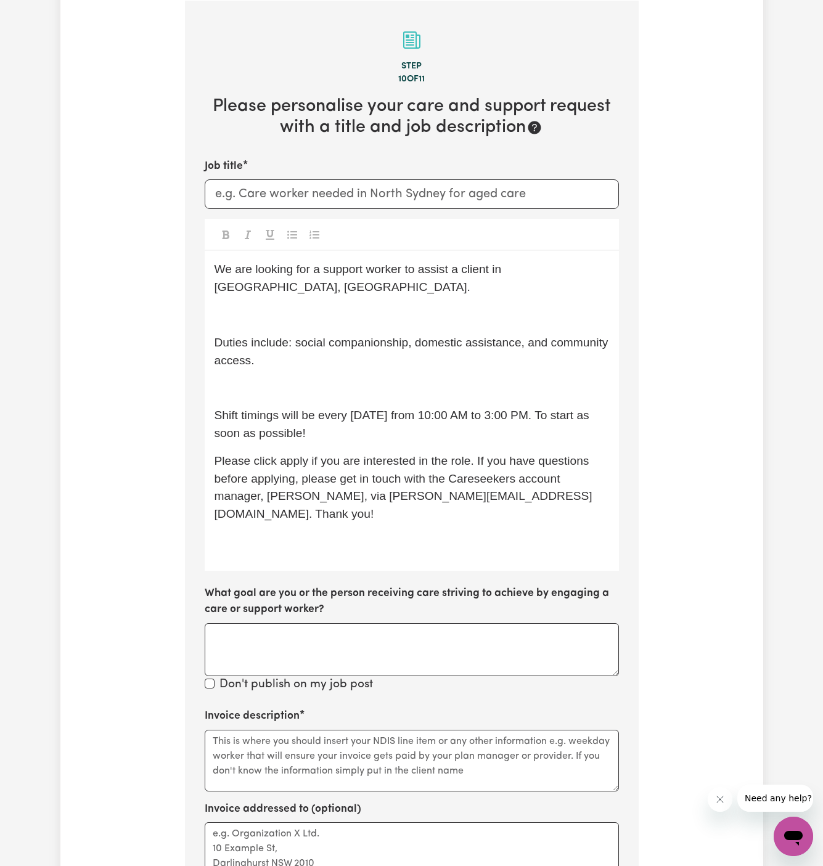
drag, startPoint x: 240, startPoint y: 367, endPoint x: 321, endPoint y: 367, distance: 80.8
click at [248, 379] on p "﻿" at bounding box center [412, 388] width 395 height 18
click at [317, 379] on p "﻿" at bounding box center [412, 388] width 395 height 18
drag, startPoint x: 304, startPoint y: 355, endPoint x: 293, endPoint y: 327, distance: 30.5
click at [293, 327] on div "We are looking for a support worker to assist a client in Penrith, NSW. ﻿ Dutie…" at bounding box center [412, 410] width 414 height 319
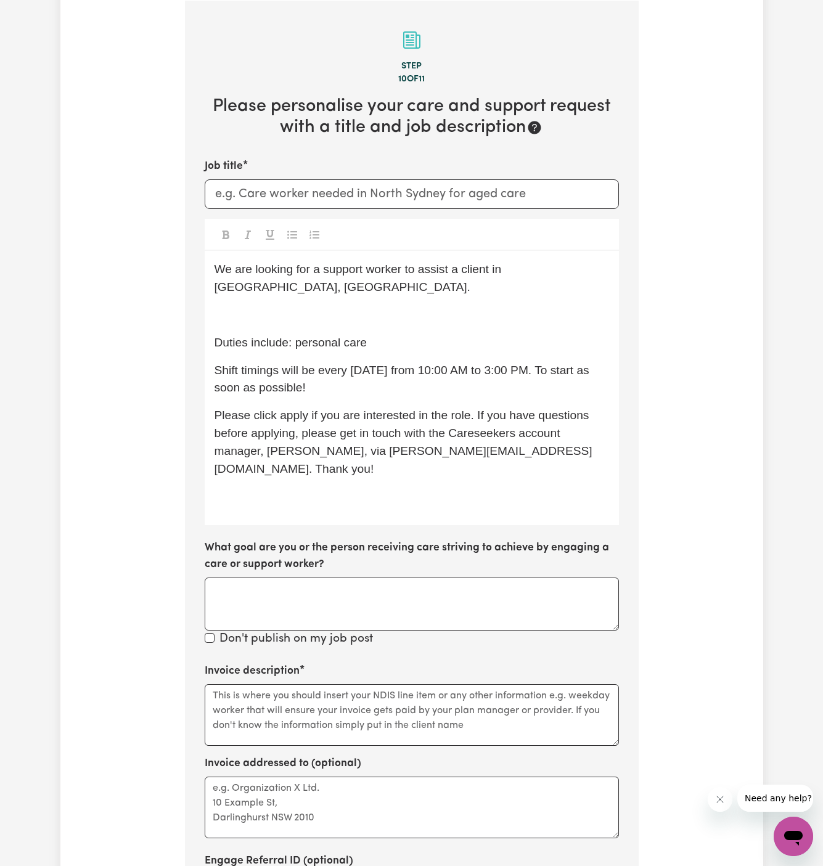
click at [238, 306] on p "﻿" at bounding box center [412, 315] width 395 height 18
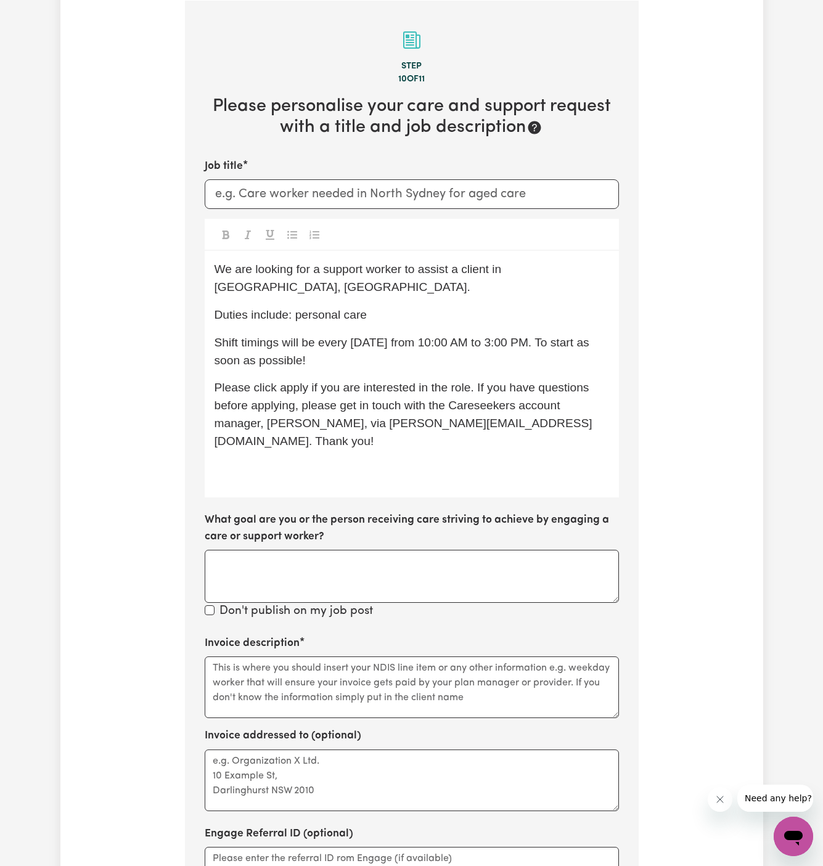
click at [321, 267] on span "We are looking for a support worker to assist a client in Penrith, NSW." at bounding box center [360, 278] width 290 height 31
click at [261, 207] on input "Job title" at bounding box center [412, 194] width 414 height 30
click at [262, 206] on input "Ma" at bounding box center [412, 194] width 414 height 30
click at [467, 306] on p "Duties include: personal care" at bounding box center [412, 315] width 395 height 18
click at [469, 197] on input "Male Support Worker Needed In" at bounding box center [412, 194] width 414 height 30
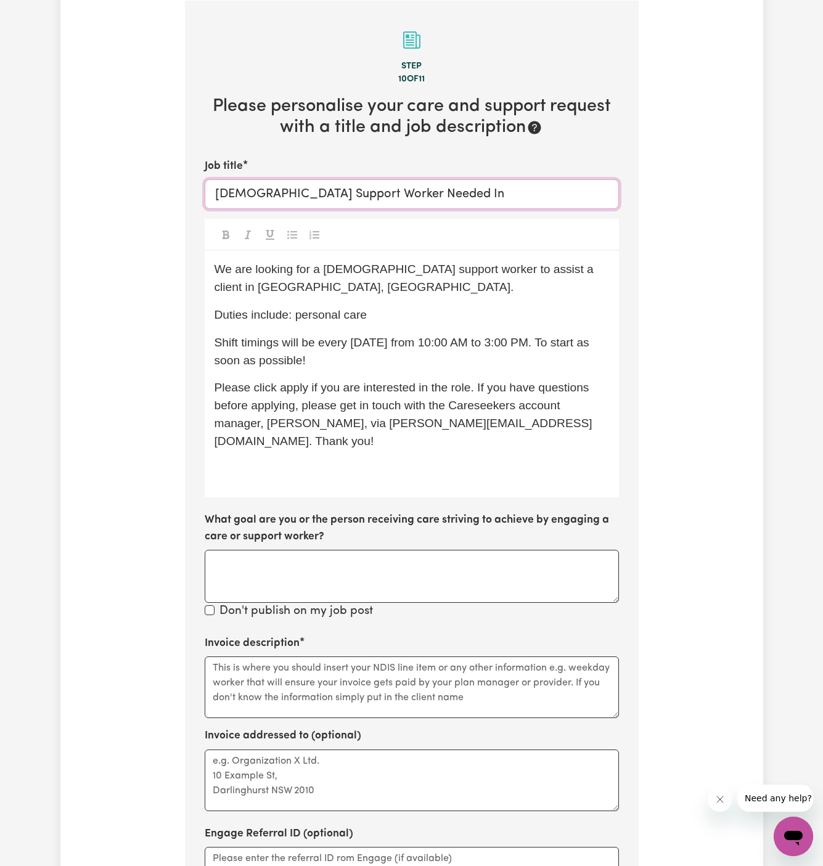
paste input "Please click apply if you are interested in the role. If you have questions bef…"
paste input "Rosebery, NSW"
type input "[DEMOGRAPHIC_DATA] Support Worker Needed In [GEOGRAPHIC_DATA], [GEOGRAPHIC_DATA]"
click at [471, 306] on p "Duties include: personal care" at bounding box center [412, 315] width 395 height 18
drag, startPoint x: 533, startPoint y: 270, endPoint x: 597, endPoint y: 271, distance: 64.7
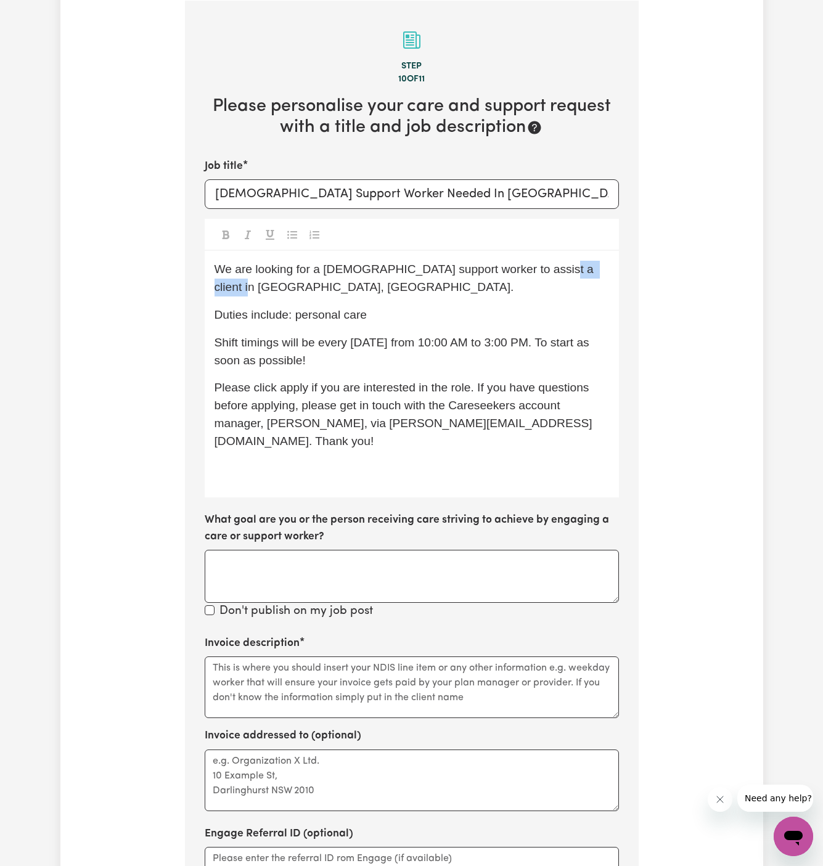
click at [597, 271] on span "We are looking for a male support worker to assist a client in Penrith, NSW." at bounding box center [406, 278] width 383 height 31
click at [342, 285] on p "We are looking for a male support worker to assist a client in Rosebery, NSW." at bounding box center [412, 279] width 395 height 36
click at [487, 270] on span "We are looking for a male support worker to assist a client in Rosebery, NSW." at bounding box center [406, 278] width 383 height 31
click at [483, 274] on span "We are looking for a male support worker to assist a client in Rosebery, NSW." at bounding box center [406, 278] width 383 height 31
click at [475, 261] on p "We are looking for a male support worker to assist an aged care client in Roseb…" at bounding box center [412, 279] width 395 height 36
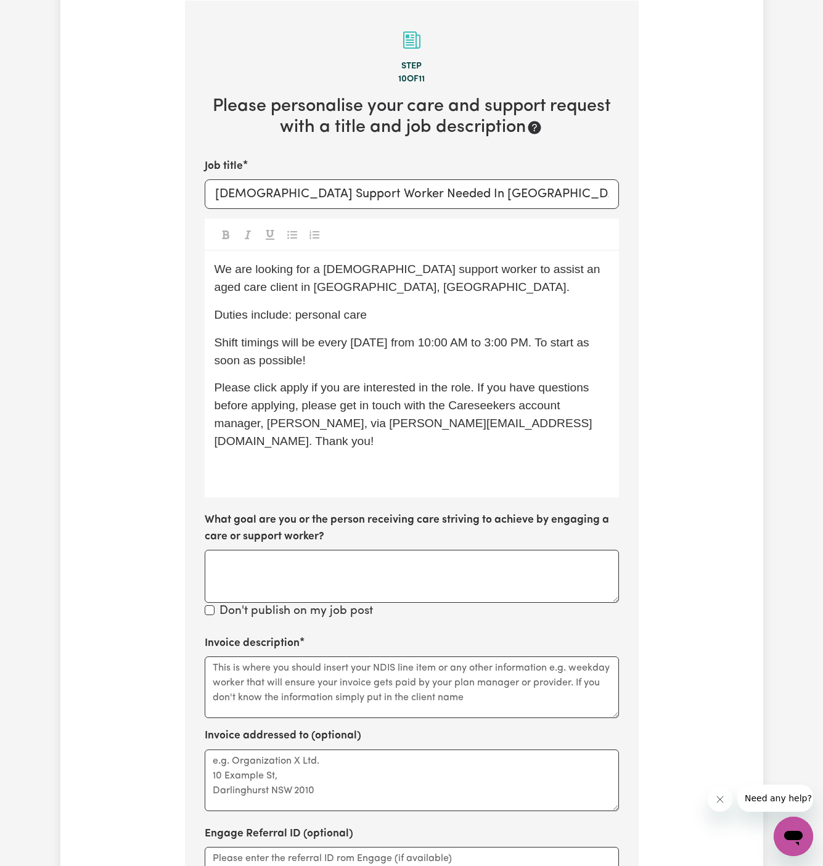
click at [430, 355] on p "Shift timings will be every Monday from 10:00 AM to 3:00 PM. To start as soon a…" at bounding box center [412, 352] width 395 height 36
drag, startPoint x: 352, startPoint y: 344, endPoint x: 531, endPoint y: 337, distance: 179.5
click at [531, 337] on span "Shift timings will be every Monday from 10:00 AM to 3:00 PM. To start as soon a…" at bounding box center [404, 351] width 379 height 31
click at [531, 337] on span "Shift timings will be every Mondays and Fridays 9:30am to 11:30am. To start as …" at bounding box center [405, 351] width 380 height 31
drag, startPoint x: 244, startPoint y: 361, endPoint x: 342, endPoint y: 359, distance: 98.0
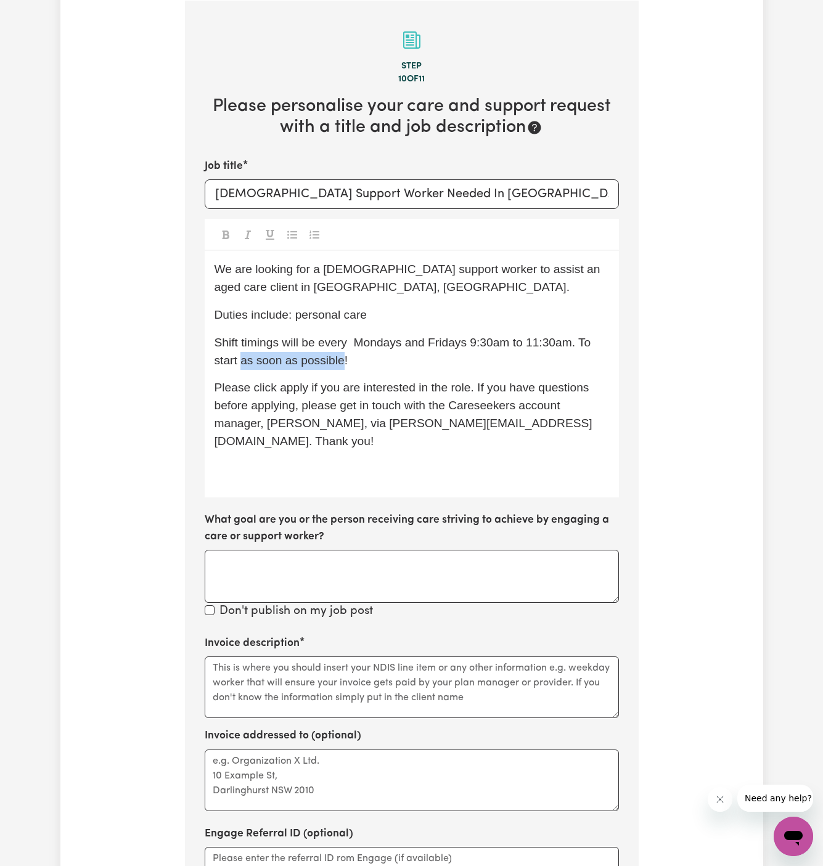
click at [342, 359] on span "Shift timings will be every Mondays and Fridays 9:30am to 11:30am. To start as …" at bounding box center [405, 351] width 380 height 31
click at [389, 353] on p "Shift timings will be every Mondays and Fridays 9:30am to 11:30am. To start on …" at bounding box center [412, 352] width 395 height 36
click at [366, 345] on span "Shift timings will be every Mondays and Fridays 9:30am to 11:30am. To start on …" at bounding box center [405, 351] width 380 height 31
click at [444, 339] on span "Shift timings will be every Monday and Fridays 9:30am to 11:30am. To start on 1…" at bounding box center [411, 351] width 392 height 31
click at [506, 345] on span "Shift timings will be every Monday and Friday from 9:30am to 11:30am. To start …" at bounding box center [410, 351] width 391 height 31
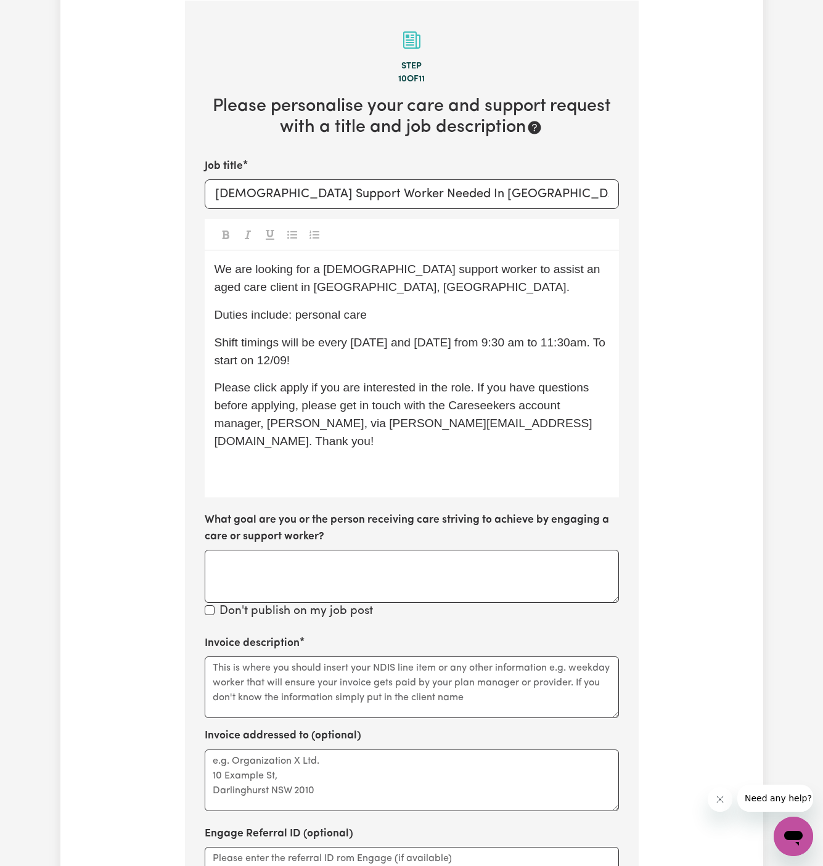
click at [566, 342] on span "Shift timings will be every Monday and Friday from 9:30 am to 11:30am. To start…" at bounding box center [412, 351] width 395 height 31
drag, startPoint x: 566, startPoint y: 342, endPoint x: 464, endPoint y: 341, distance: 102.4
click at [464, 341] on span "Shift timings will be every [DATE] and [DATE] from 9:30 am to 11:30 am. To star…" at bounding box center [414, 351] width 398 height 31
click at [297, 390] on span "Please click apply if you are interested in the role. If you have questions bef…" at bounding box center [404, 414] width 378 height 66
click at [303, 461] on p "﻿" at bounding box center [412, 470] width 395 height 18
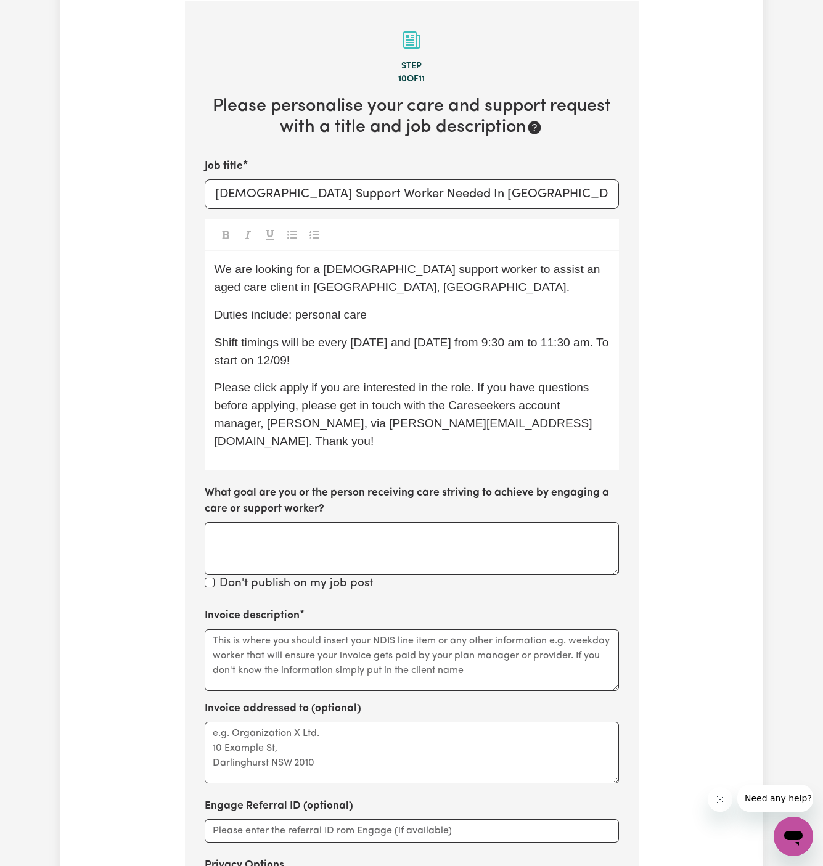
click at [438, 283] on p "We are looking for a male support worker to assist an aged care client in Roseb…" at bounding box center [412, 279] width 395 height 36
drag, startPoint x: 293, startPoint y: 316, endPoint x: 426, endPoint y: 311, distance: 133.3
click at [426, 311] on p "Duties include: personal care" at bounding box center [412, 315] width 395 height 18
copy span "personal care"
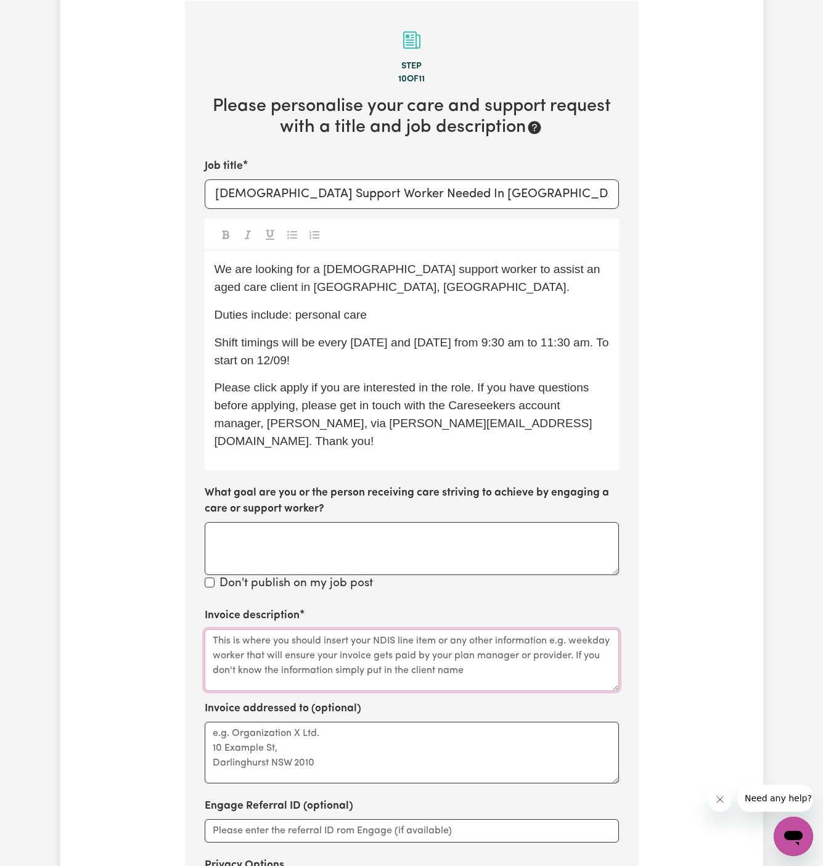
click at [258, 634] on textarea "Invoice description" at bounding box center [412, 660] width 414 height 62
paste textarea "personal care"
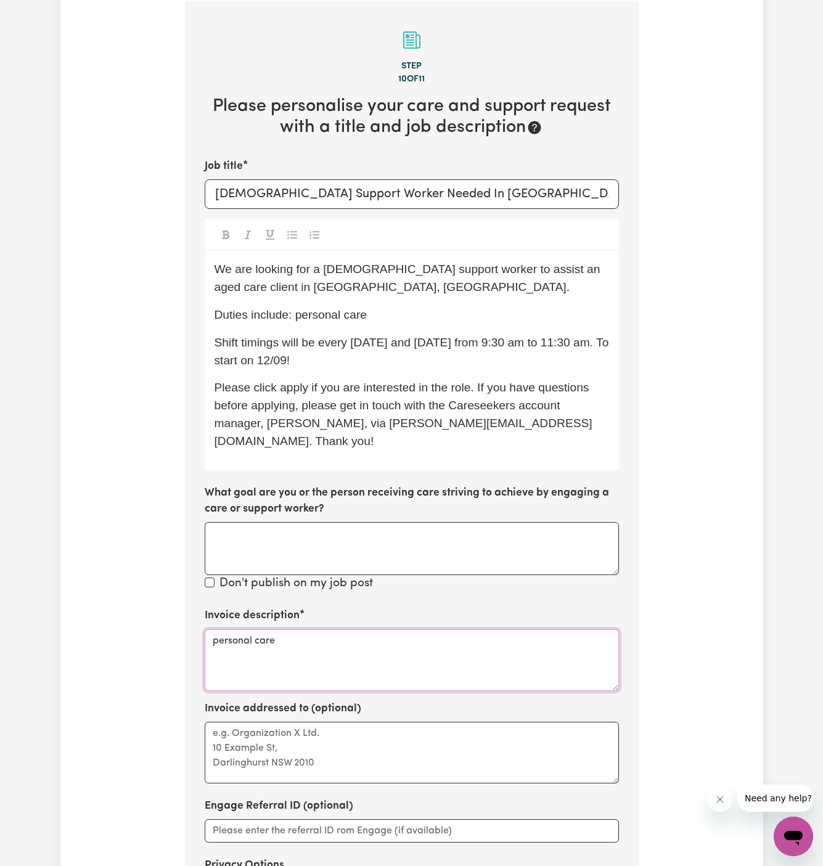
type textarea "personal care"
click at [233, 722] on textarea "Invoice addressed to (optional)" at bounding box center [412, 753] width 414 height 62
paste textarea "Vitality Club"
type textarea "c/o Vitality Club"
click at [215, 629] on textarea "personal care" at bounding box center [412, 660] width 414 height 62
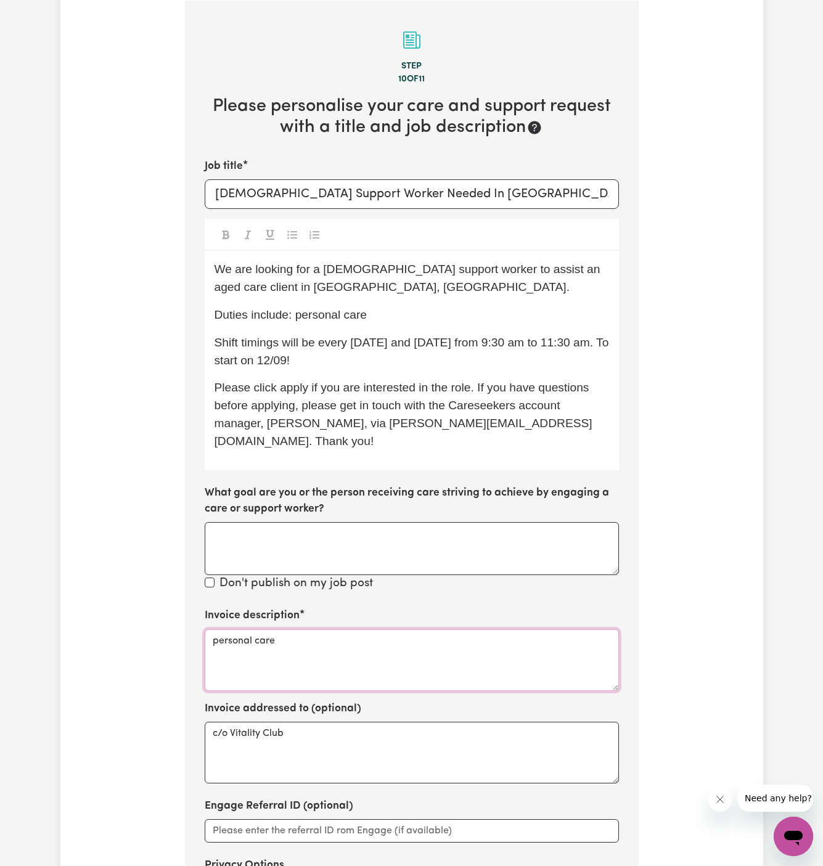
click at [288, 636] on textarea "personal care" at bounding box center [412, 660] width 414 height 62
type textarea "personal care"
click at [250, 272] on span "We are looking for a male support worker to assist an aged care client in Roseb…" at bounding box center [409, 278] width 389 height 31
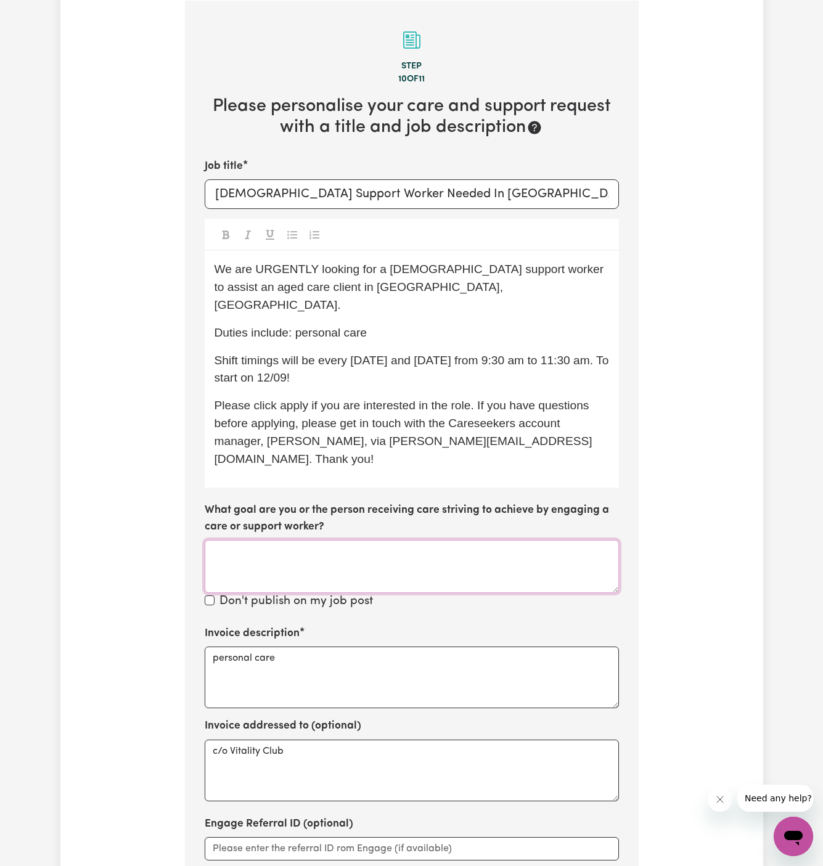
click at [466, 540] on textarea "What goal are you or the person receiving care striving to achieve by engaging …" at bounding box center [412, 566] width 414 height 53
drag, startPoint x: 467, startPoint y: 525, endPoint x: 446, endPoint y: 645, distance: 122.1
click at [446, 645] on section "Step 10 of 11 Please personalise your care and support request with a title and…" at bounding box center [412, 499] width 454 height 996
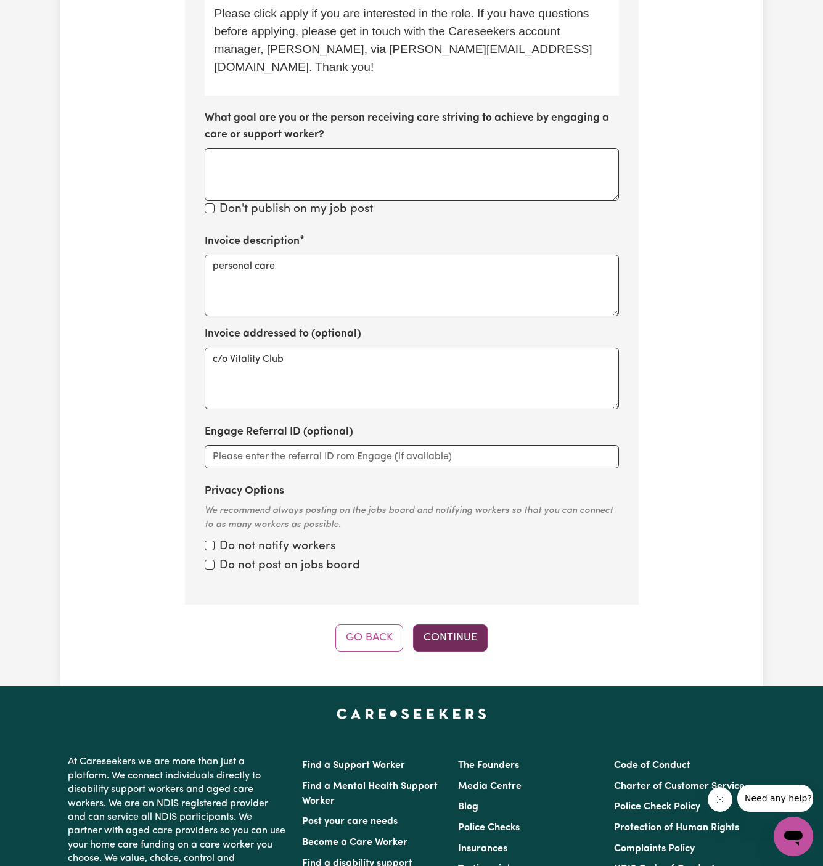
click at [466, 625] on button "Continue" at bounding box center [450, 638] width 75 height 27
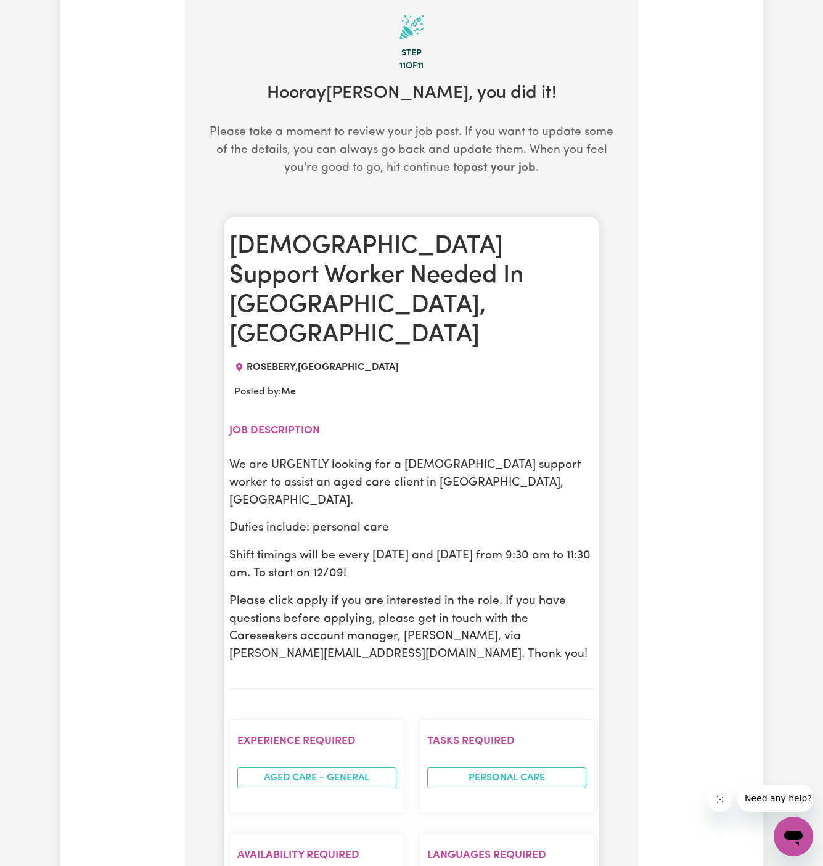
scroll to position [320, 0]
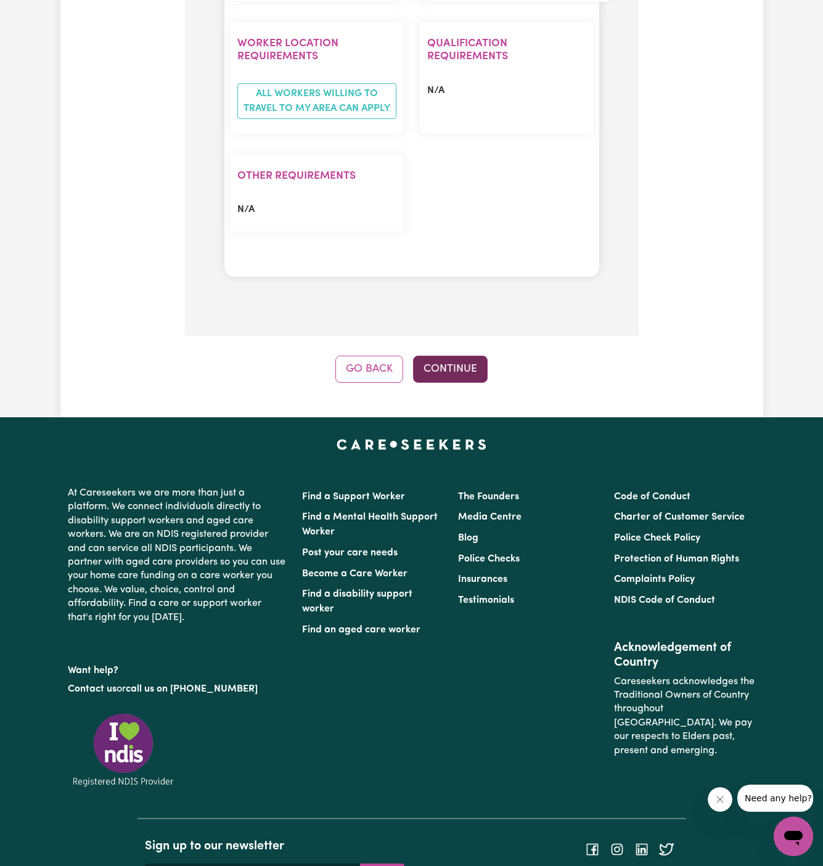
click at [450, 356] on button "Continue" at bounding box center [450, 369] width 75 height 27
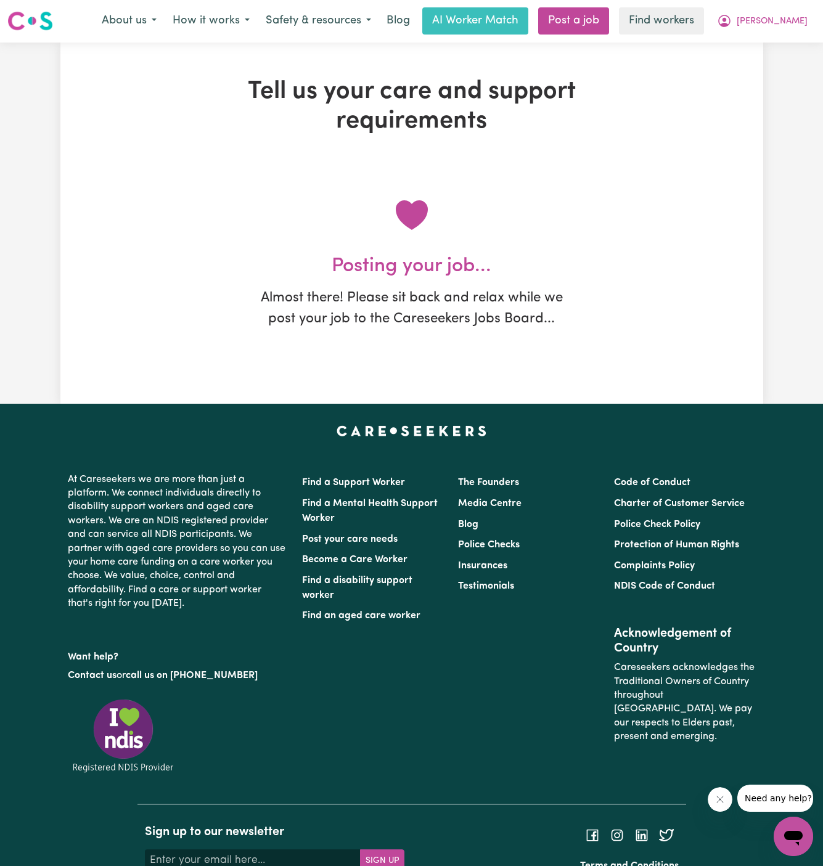
scroll to position [0, 0]
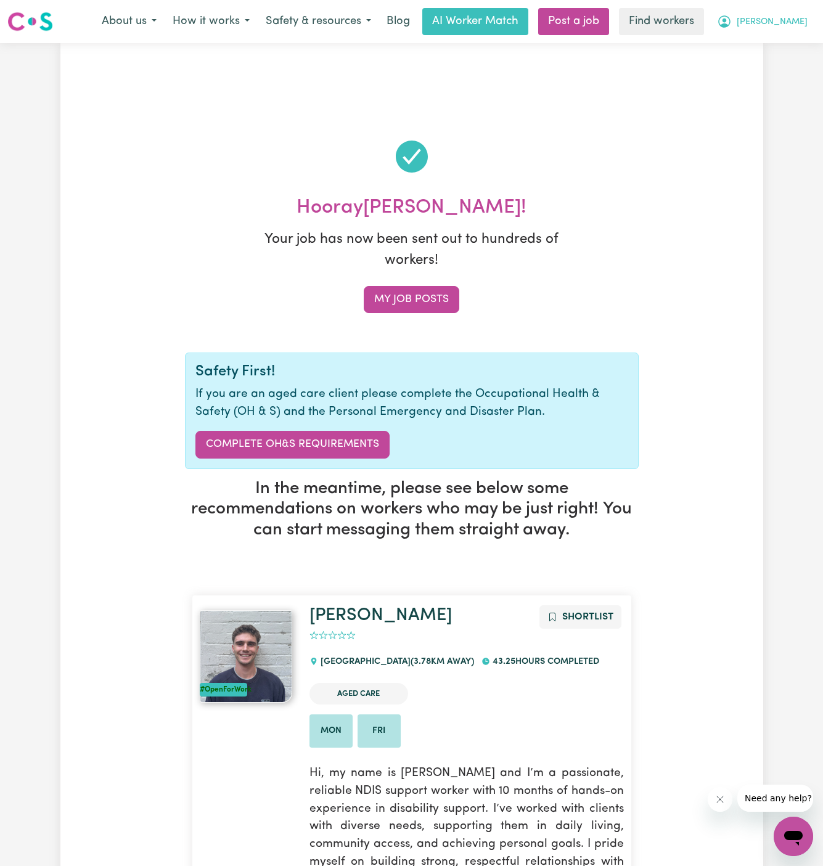
click at [798, 19] on span "[PERSON_NAME]" at bounding box center [772, 22] width 71 height 14
click at [796, 41] on link "My Dashboard" at bounding box center [766, 47] width 97 height 23
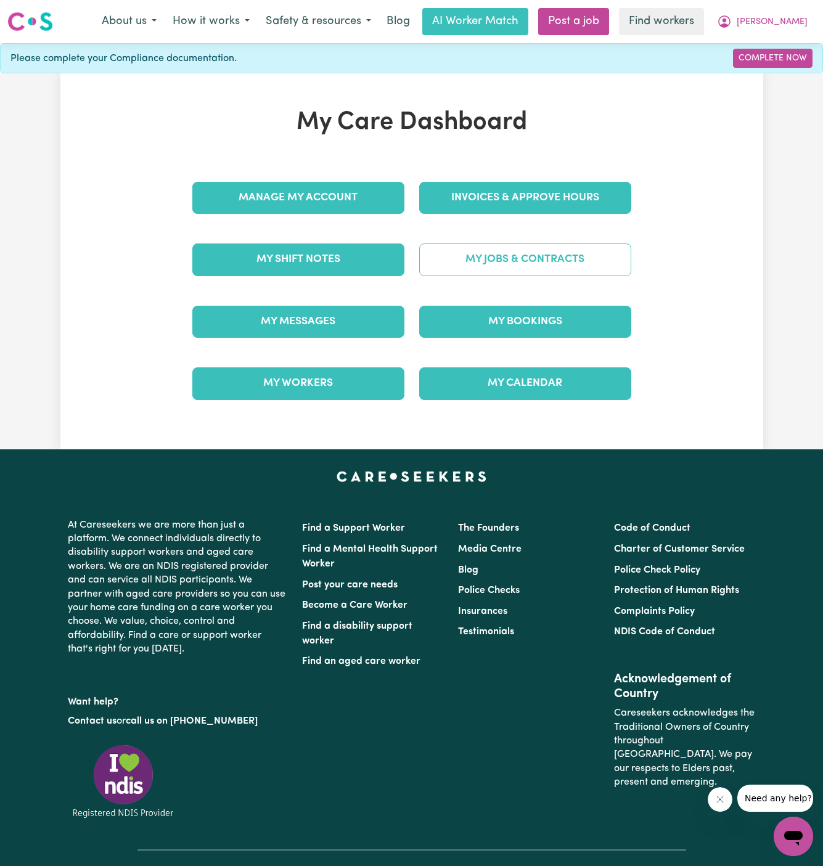
click at [544, 270] on link "My Jobs & Contracts" at bounding box center [525, 260] width 212 height 32
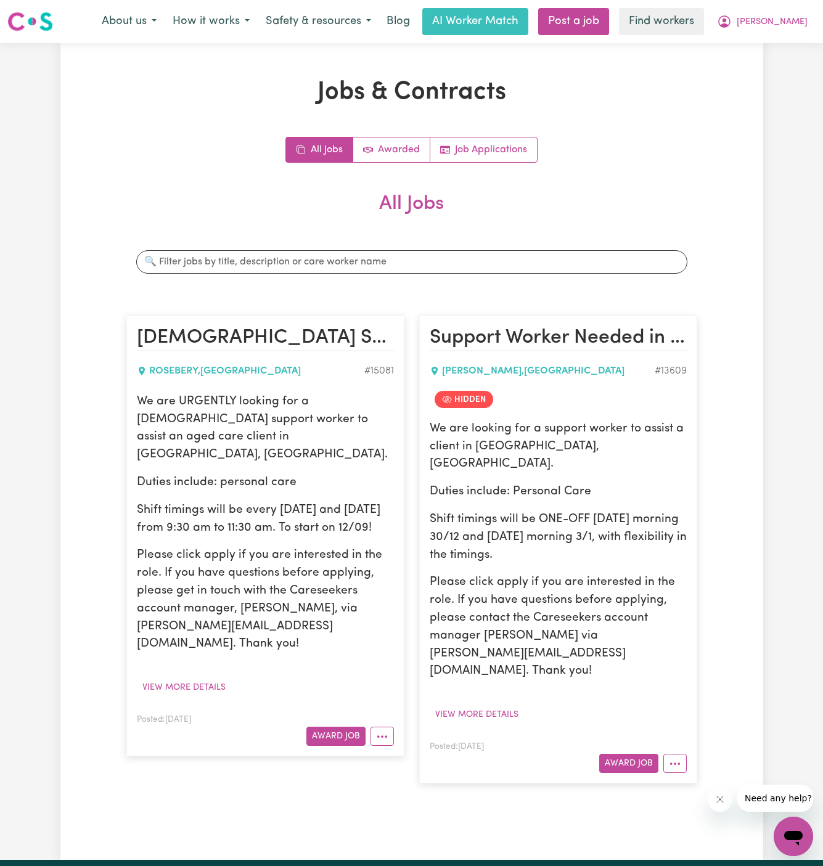
click at [253, 474] on p "Duties include: personal care" at bounding box center [265, 483] width 257 height 18
click at [203, 345] on h2 "[DEMOGRAPHIC_DATA] Support Worker Needed In [GEOGRAPHIC_DATA], [GEOGRAPHIC_DATA]" at bounding box center [265, 338] width 257 height 25
click at [223, 452] on div "We are URGENTLY looking for a male support worker to assist an aged care client…" at bounding box center [265, 523] width 257 height 260
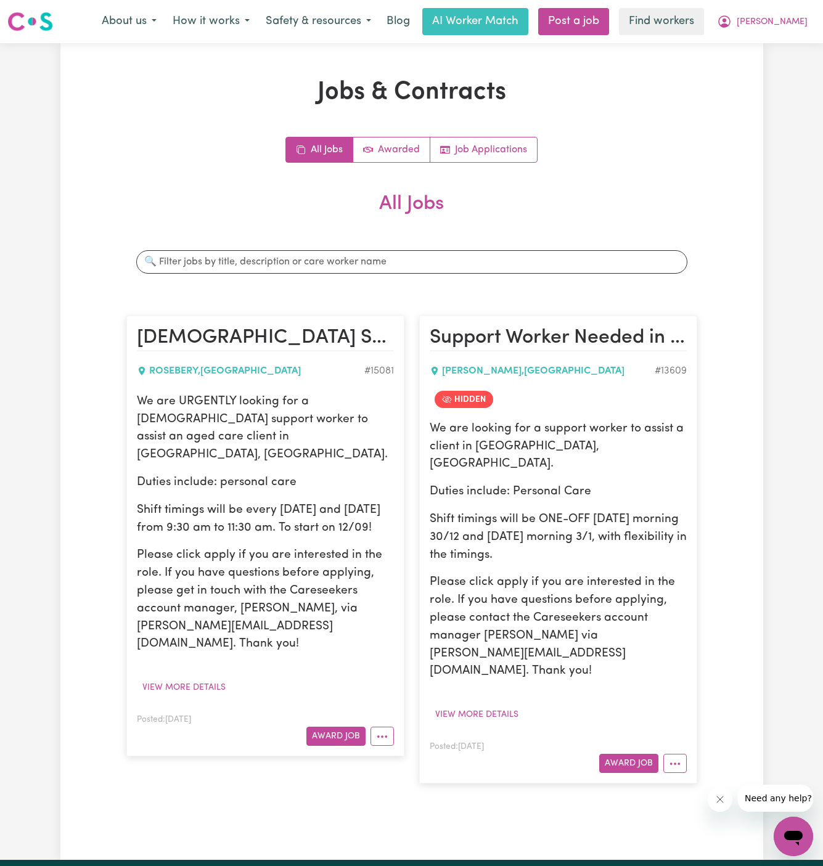
click at [142, 406] on p "We are URGENTLY looking for a [DEMOGRAPHIC_DATA] support worker to assist an ag…" at bounding box center [265, 428] width 257 height 71
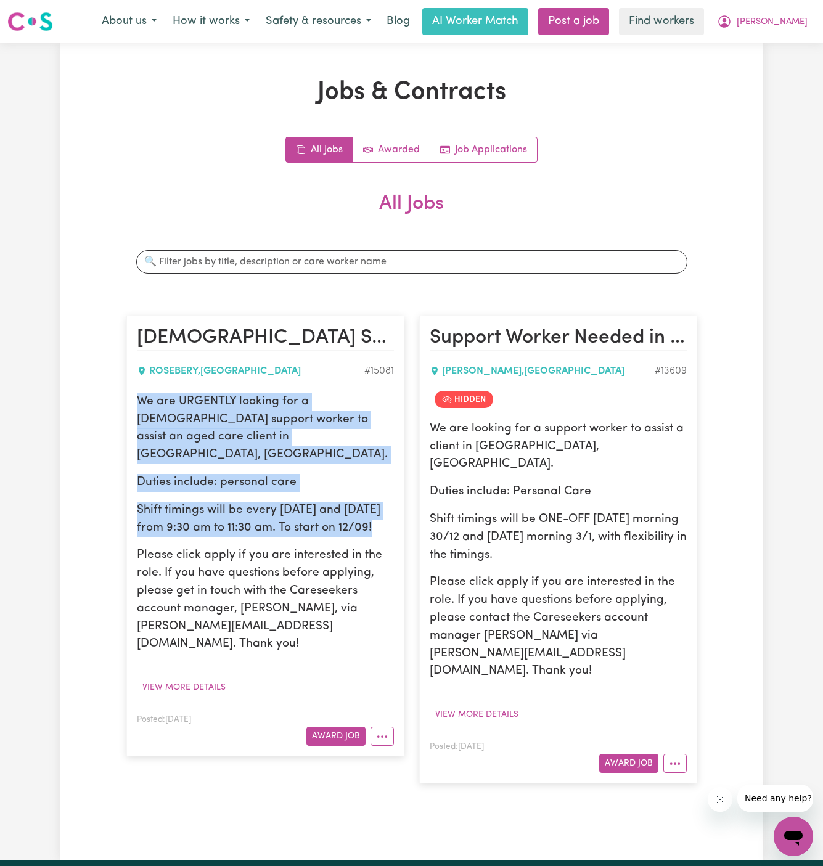
drag, startPoint x: 136, startPoint y: 402, endPoint x: 397, endPoint y: 509, distance: 282.0
click at [397, 509] on article "Male Support Worker Needed In Rosebery, NSW ROSEBERY , New South Wales # 15081 …" at bounding box center [265, 536] width 278 height 441
copy div "We are URGENTLY looking for a male support worker to assist an aged care client…"
click at [231, 434] on p "We are URGENTLY looking for a [DEMOGRAPHIC_DATA] support worker to assist an ag…" at bounding box center [265, 428] width 257 height 71
drag, startPoint x: 134, startPoint y: 400, endPoint x: 388, endPoint y: 513, distance: 277.6
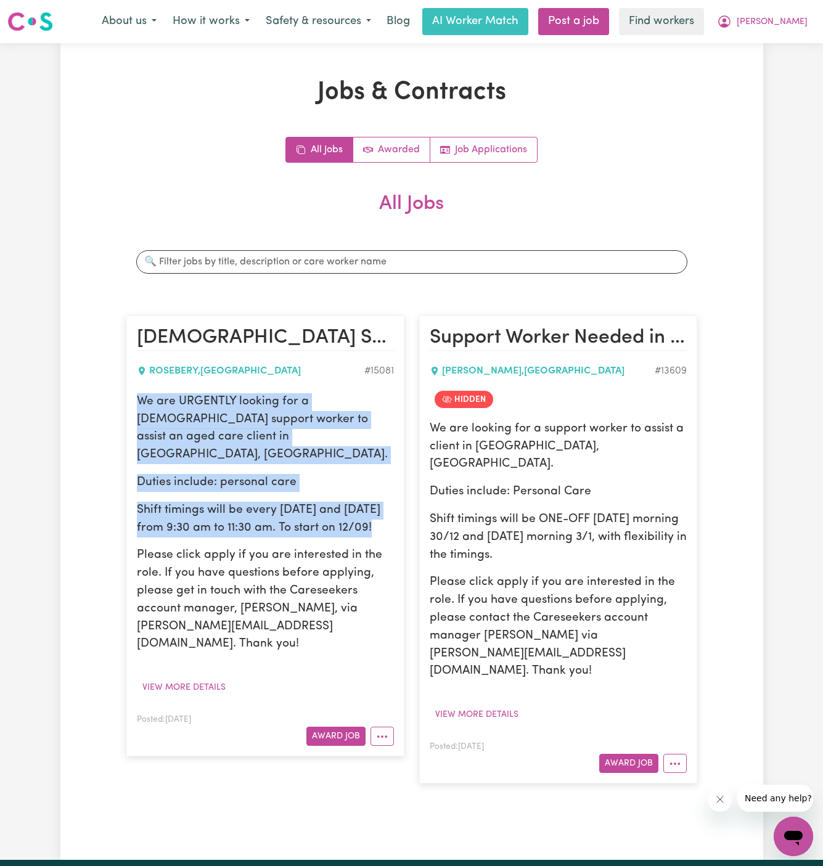
click at [388, 513] on article "Male Support Worker Needed In Rosebery, NSW ROSEBERY , New South Wales # 15081 …" at bounding box center [265, 536] width 278 height 441
copy div "We are URGENTLY looking for a male support worker to assist an aged care client…"
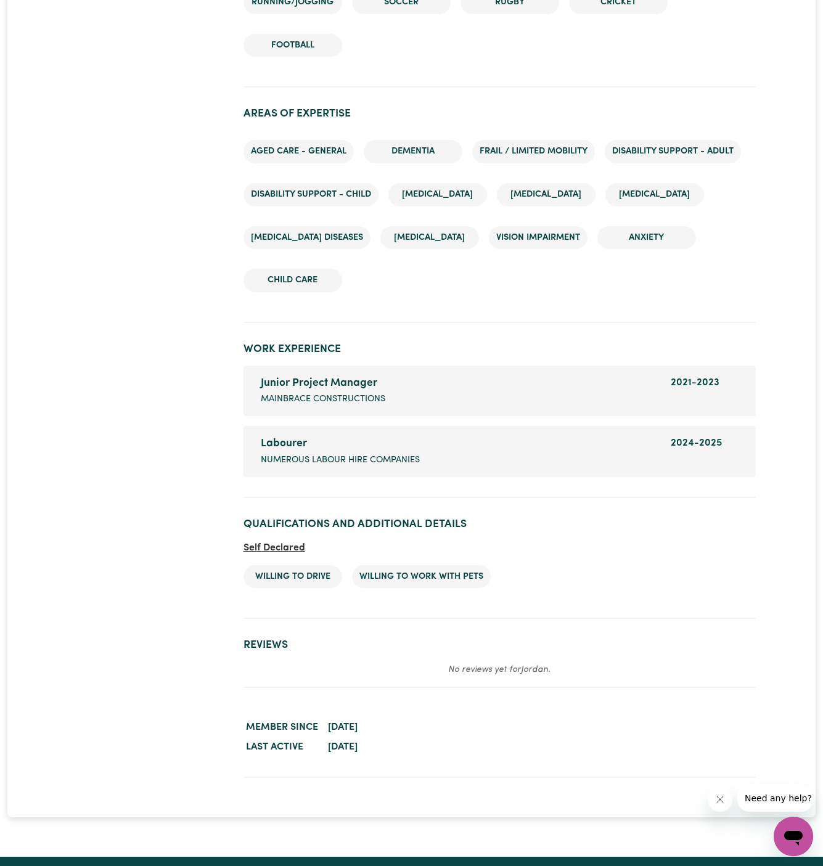
scroll to position [1885, 0]
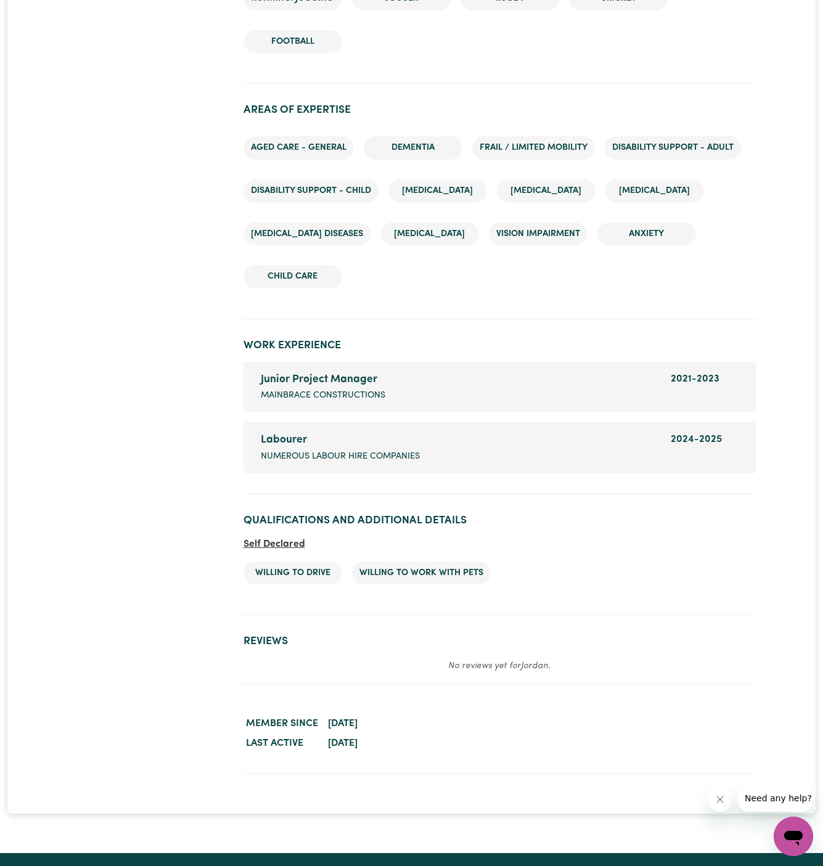
click at [639, 578] on ul "Willing to drive Willing to work with pets" at bounding box center [500, 573] width 512 height 43
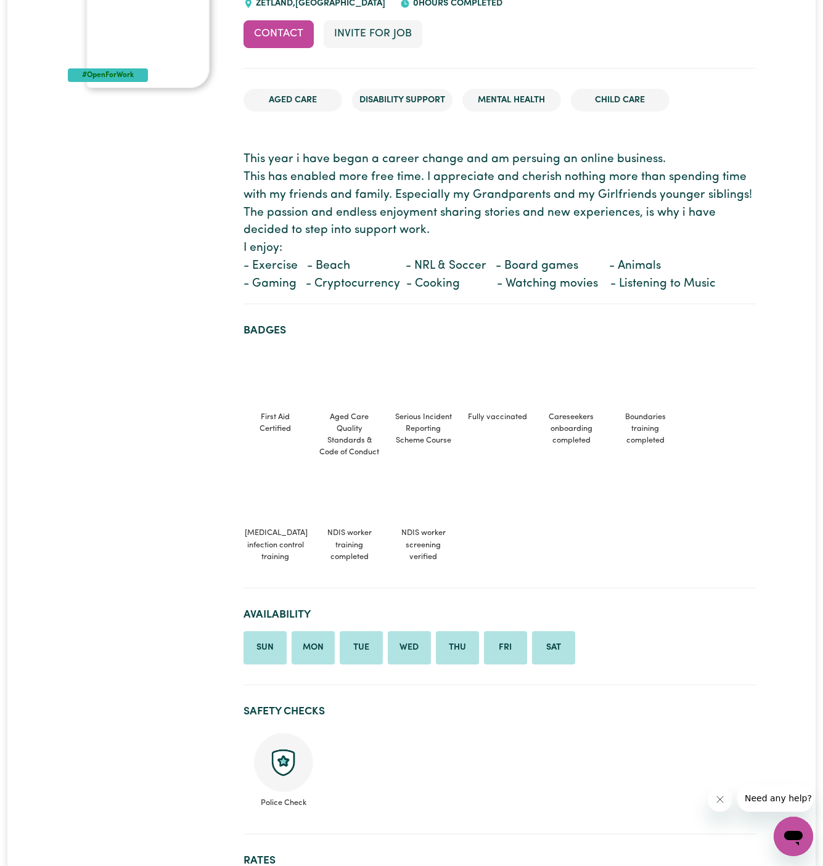
scroll to position [152, 0]
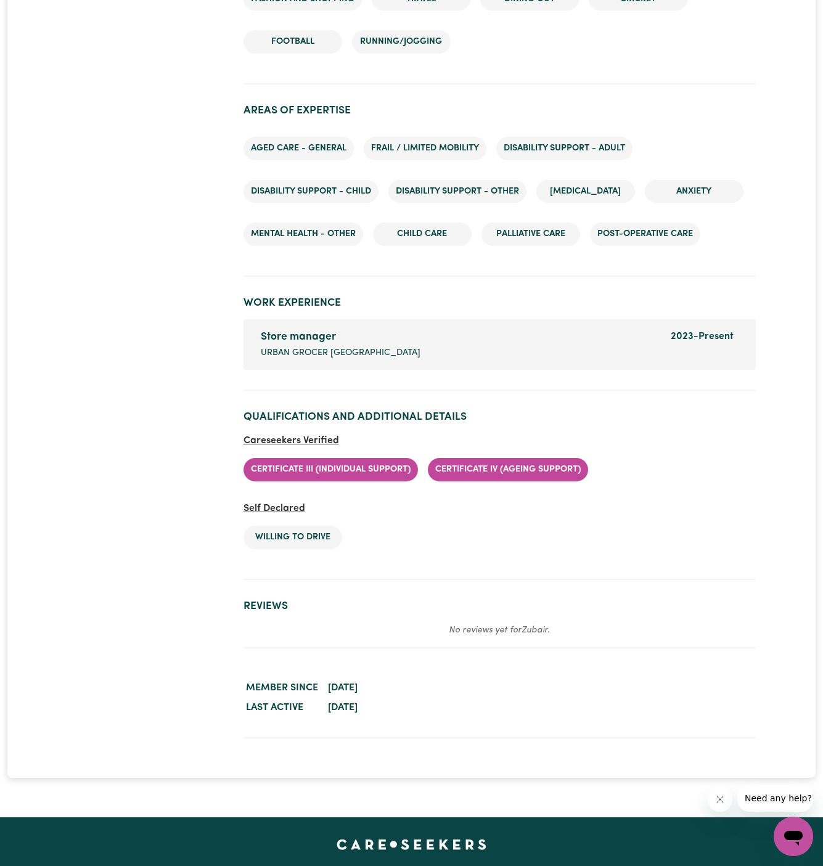
scroll to position [1758, 0]
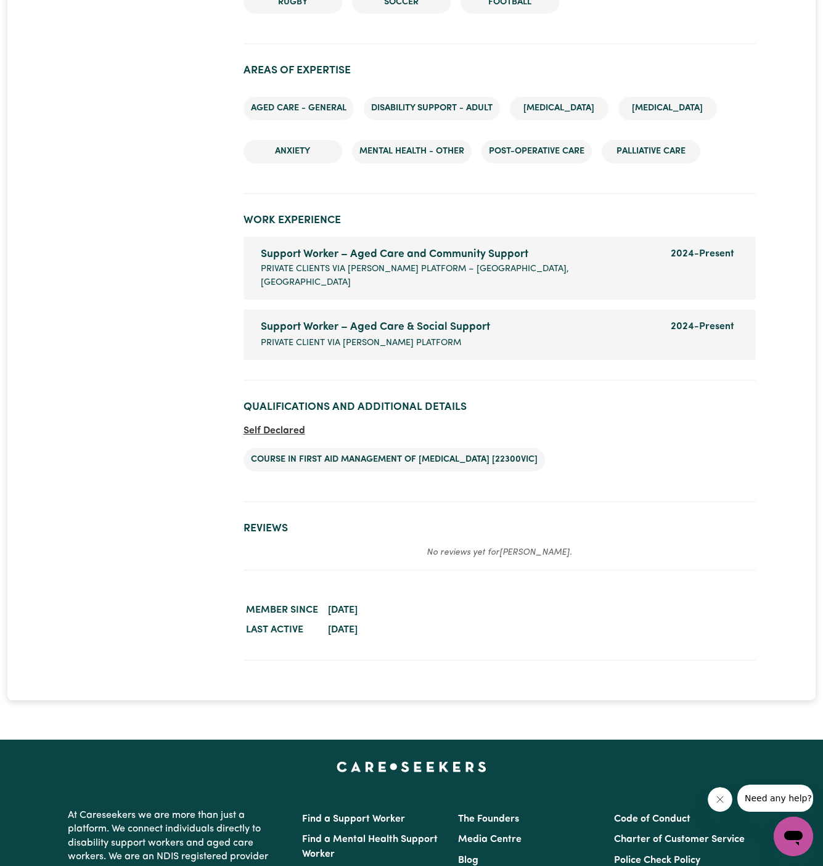
scroll to position [1827, 0]
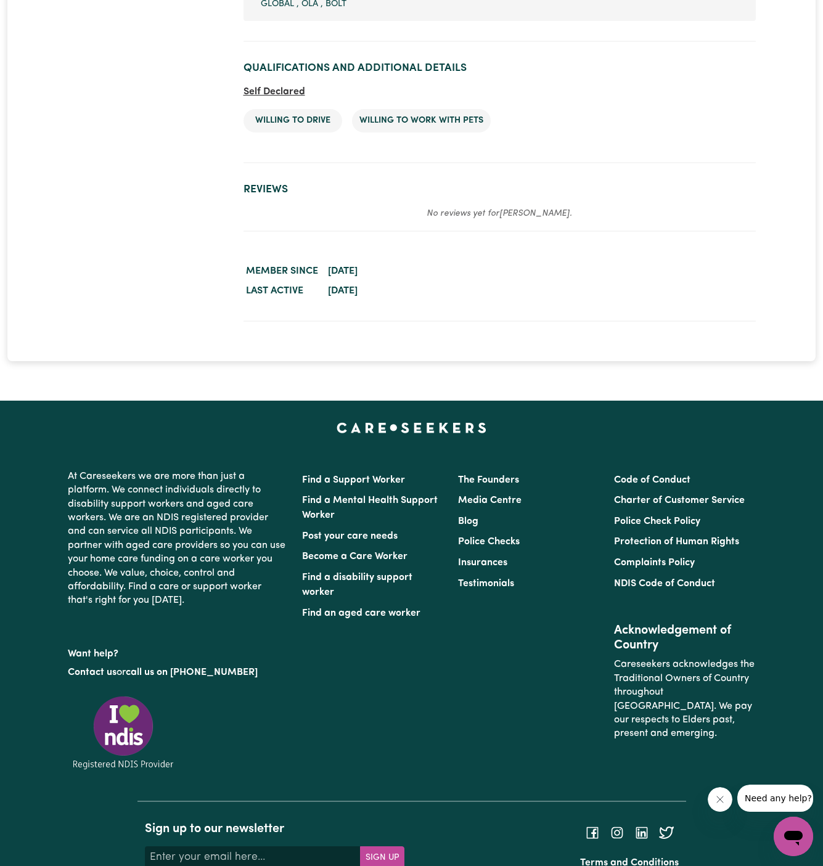
scroll to position [1866, 0]
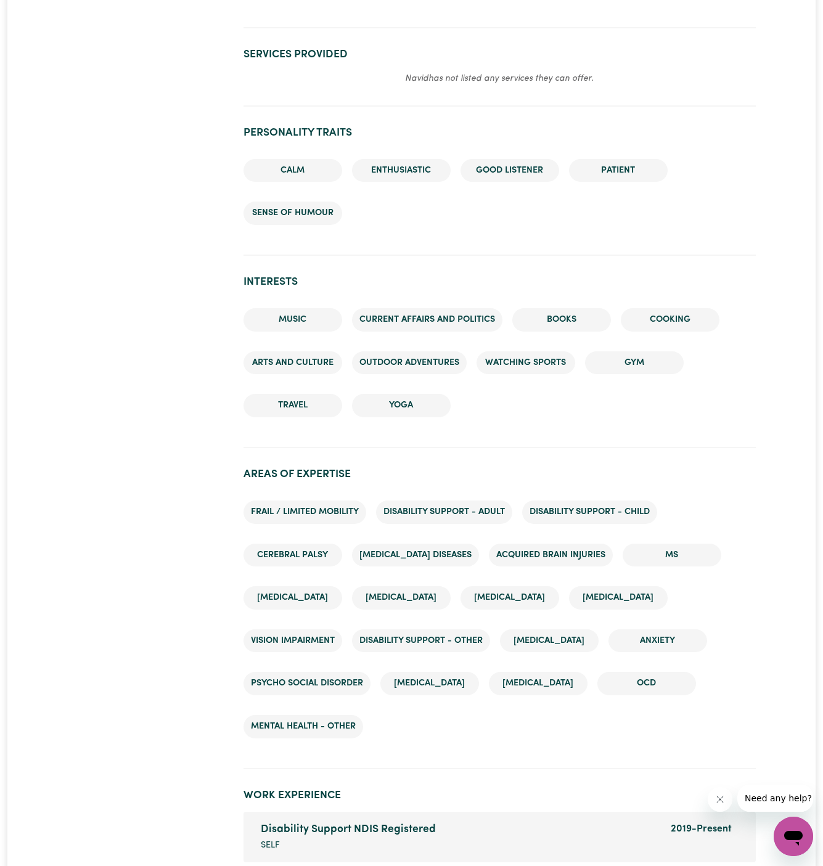
scroll to position [1613, 0]
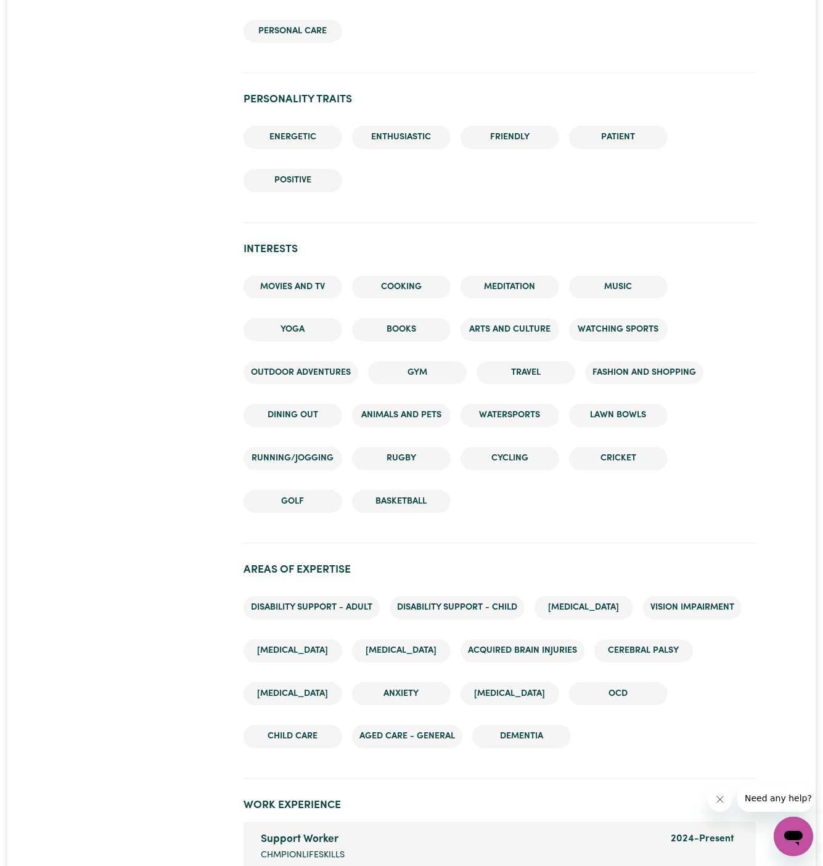
scroll to position [2012, 0]
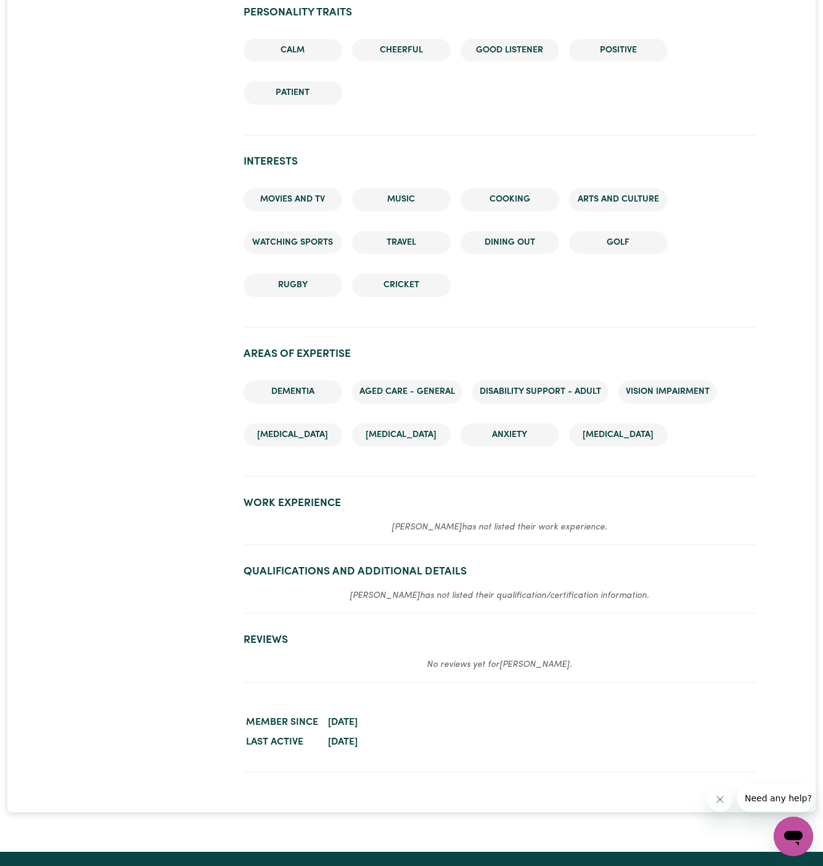
scroll to position [1371, 0]
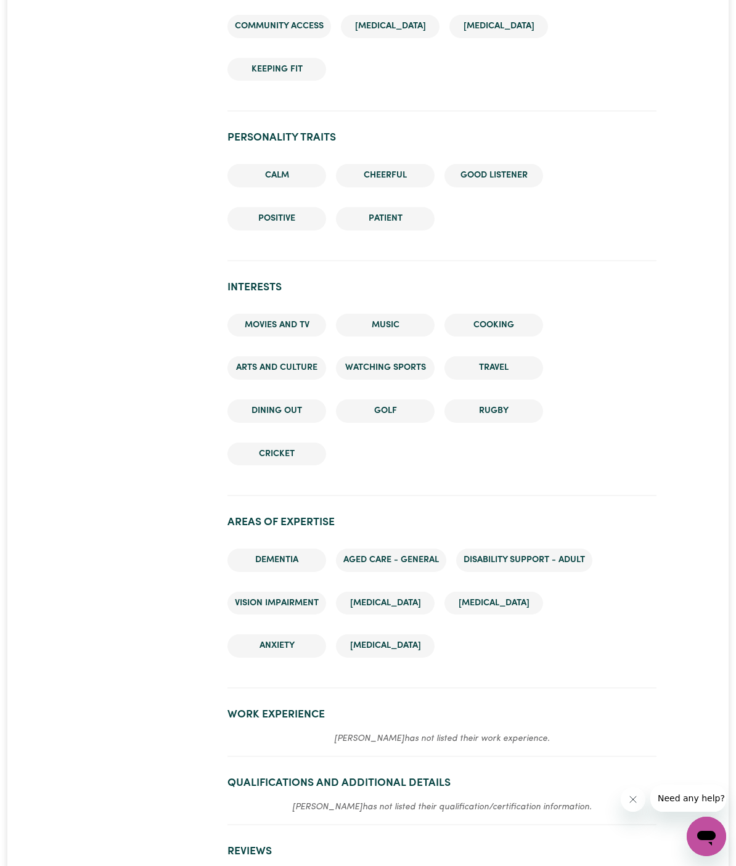
scroll to position [1264, 0]
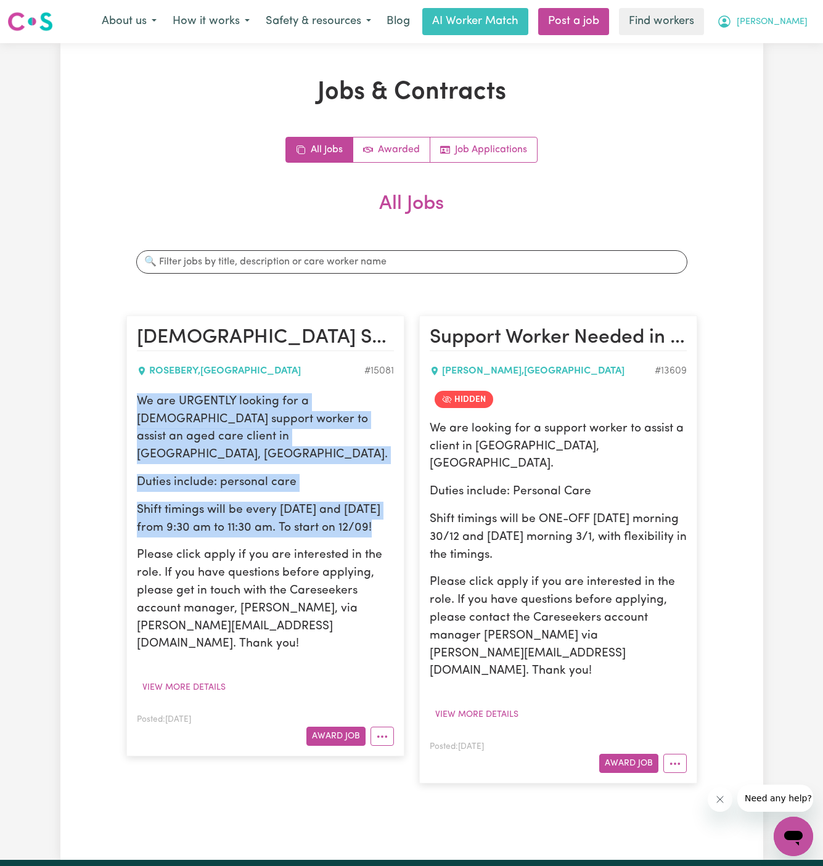
click at [796, 17] on span "[PERSON_NAME]" at bounding box center [772, 22] width 71 height 14
click at [779, 55] on link "My Dashboard" at bounding box center [766, 47] width 97 height 23
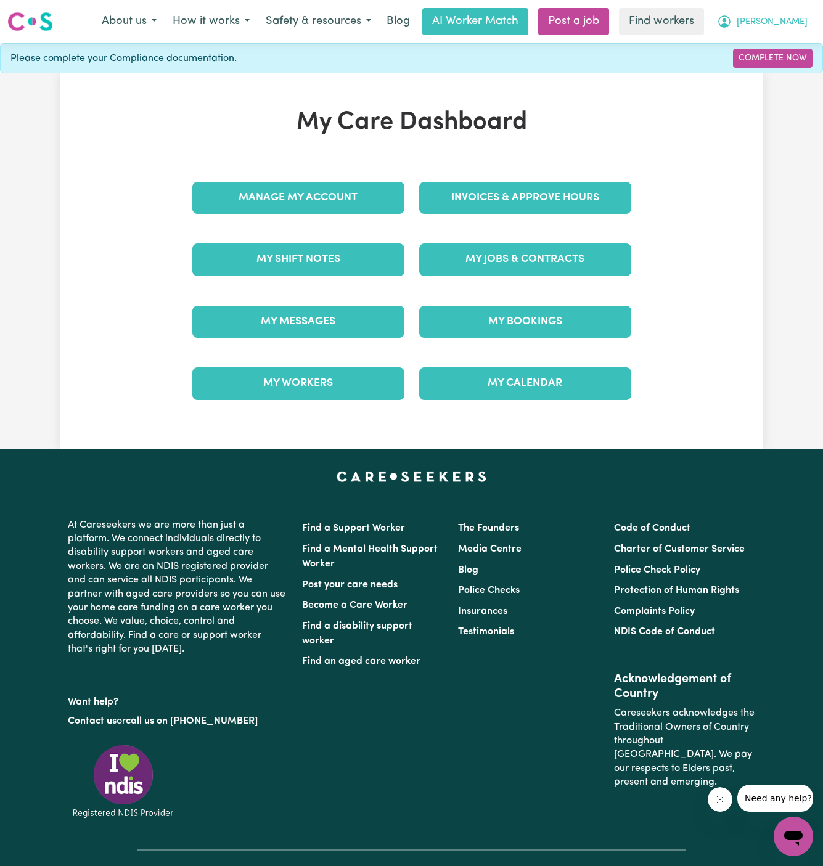
click at [803, 30] on button "[PERSON_NAME]" at bounding box center [762, 22] width 107 height 26
click at [781, 63] on link "Logout" at bounding box center [766, 70] width 97 height 23
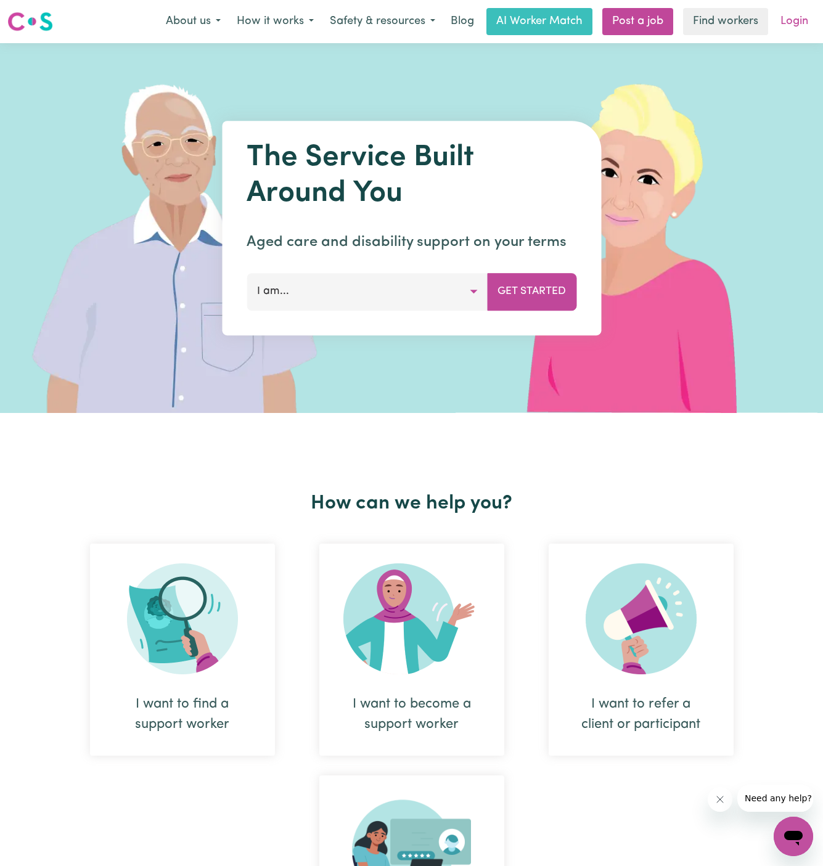
click at [790, 23] on link "Login" at bounding box center [794, 21] width 43 height 27
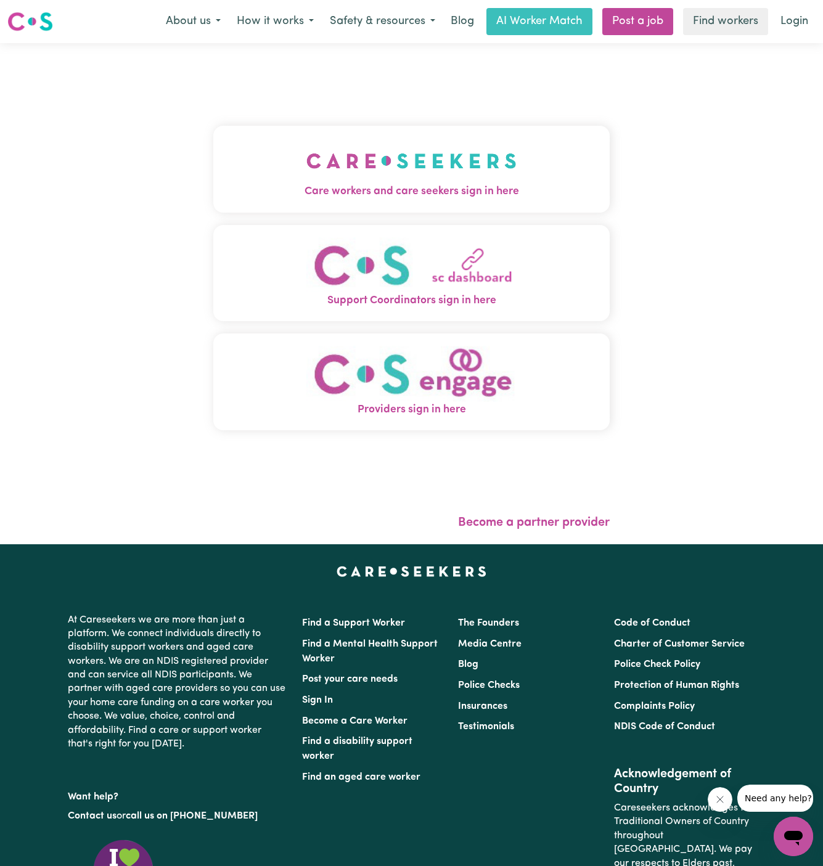
click at [361, 172] on img "Care workers and care seekers sign in here" at bounding box center [411, 161] width 210 height 46
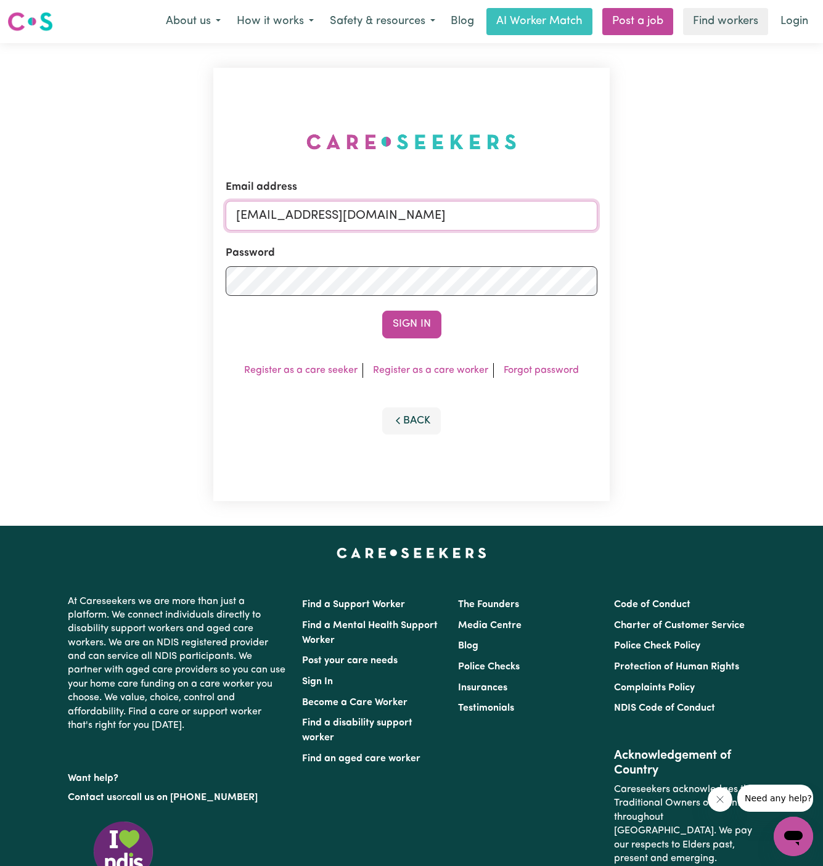
drag, startPoint x: 302, startPoint y: 219, endPoint x: 664, endPoint y: 217, distance: 361.9
click at [664, 217] on div "Email address [EMAIL_ADDRESS][DOMAIN_NAME] Password Sign In Register as a care …" at bounding box center [411, 284] width 823 height 483
paste input "[EMAIL_ADDRESS][DOMAIN_NAME]"
type input "superuser~[EMAIL_ADDRESS][DOMAIN_NAME]"
click at [382, 311] on button "Sign In" at bounding box center [411, 324] width 59 height 27
